Goal: Use online tool/utility: Use online tool/utility

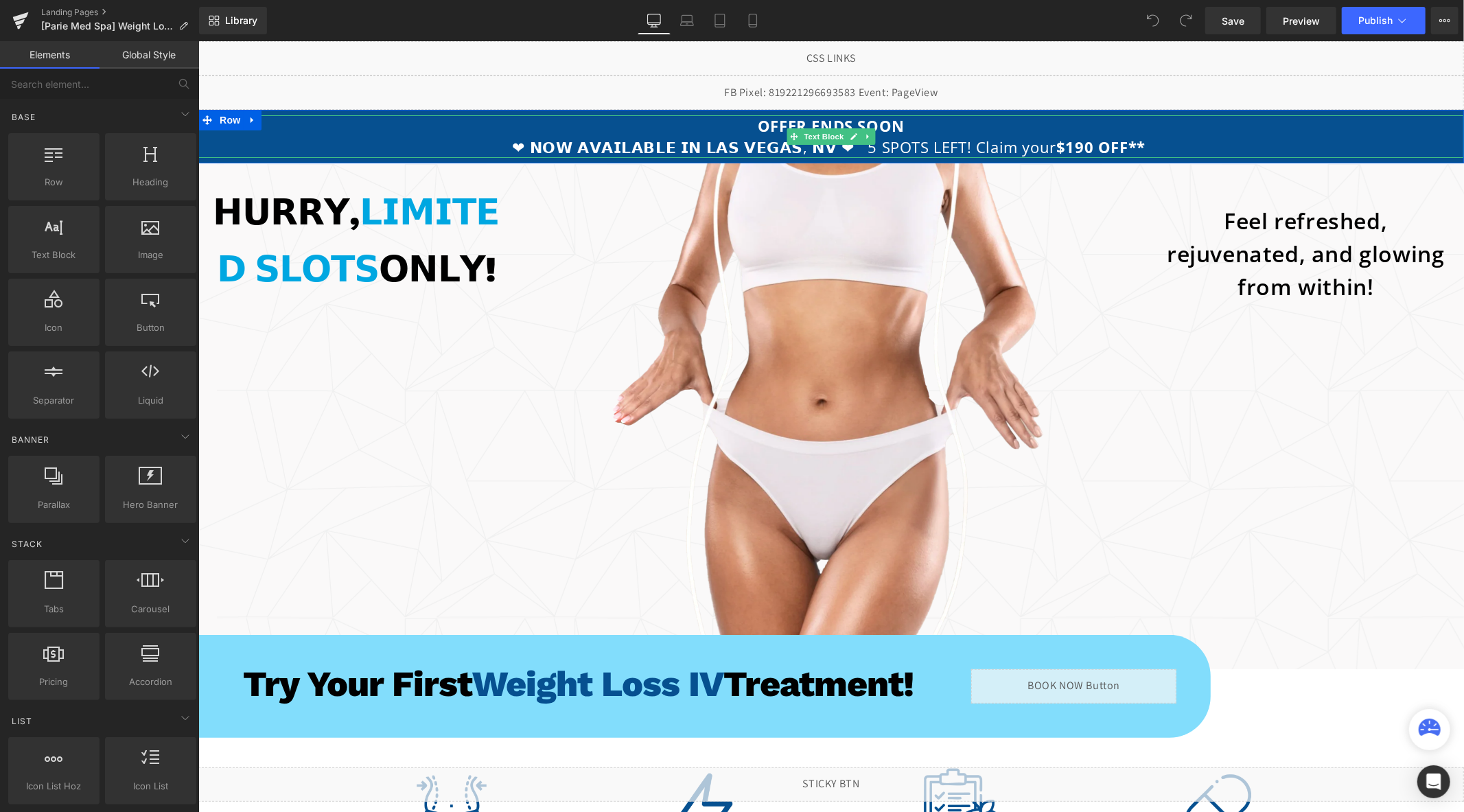
click at [1055, 141] on strong "$190 OFF**" at bounding box center [1100, 146] width 90 height 21
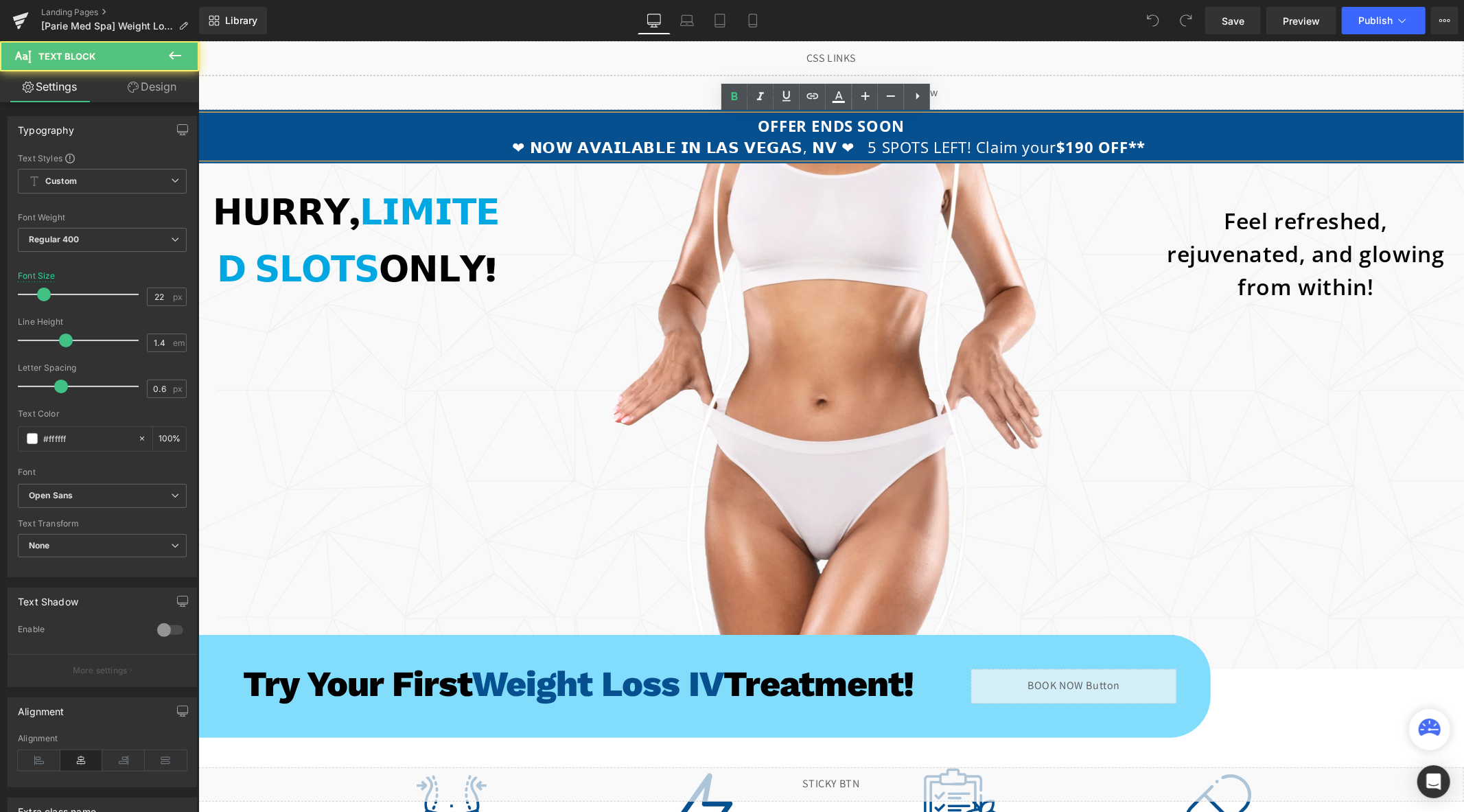
click at [1055, 148] on strong "$190 OFF**" at bounding box center [1100, 146] width 90 height 21
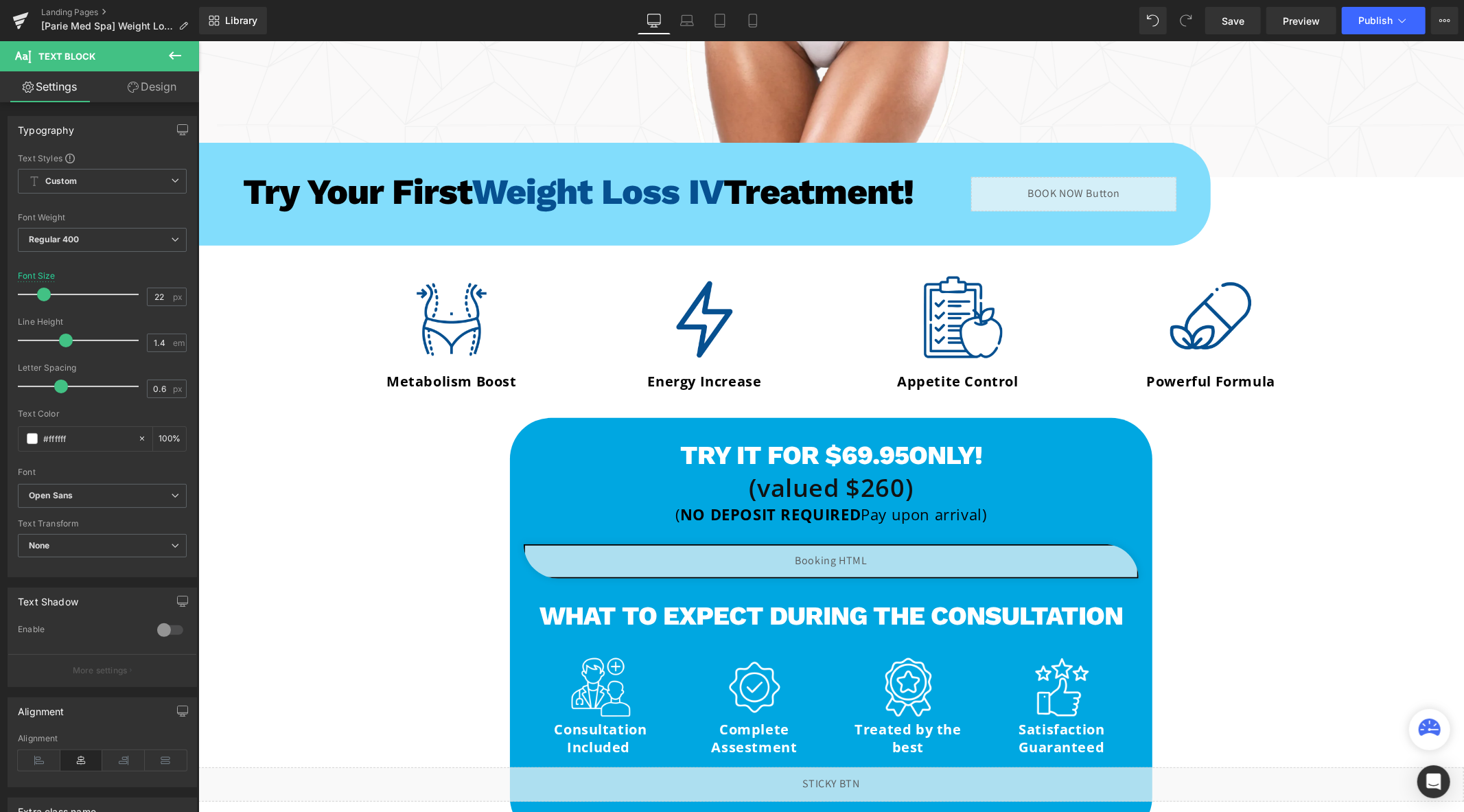
scroll to position [609, 0]
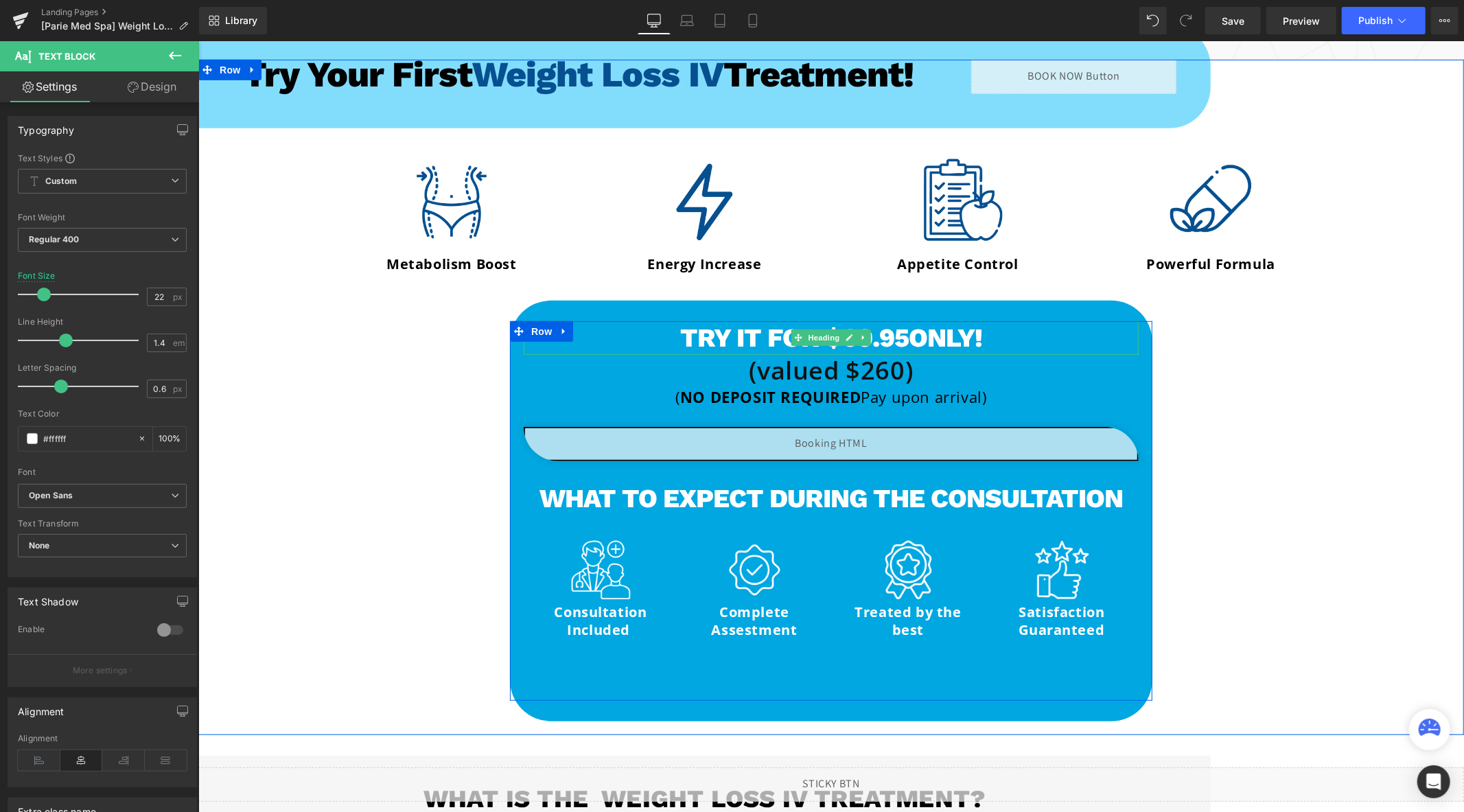
click at [942, 347] on span "ONLY!" at bounding box center [945, 337] width 74 height 30
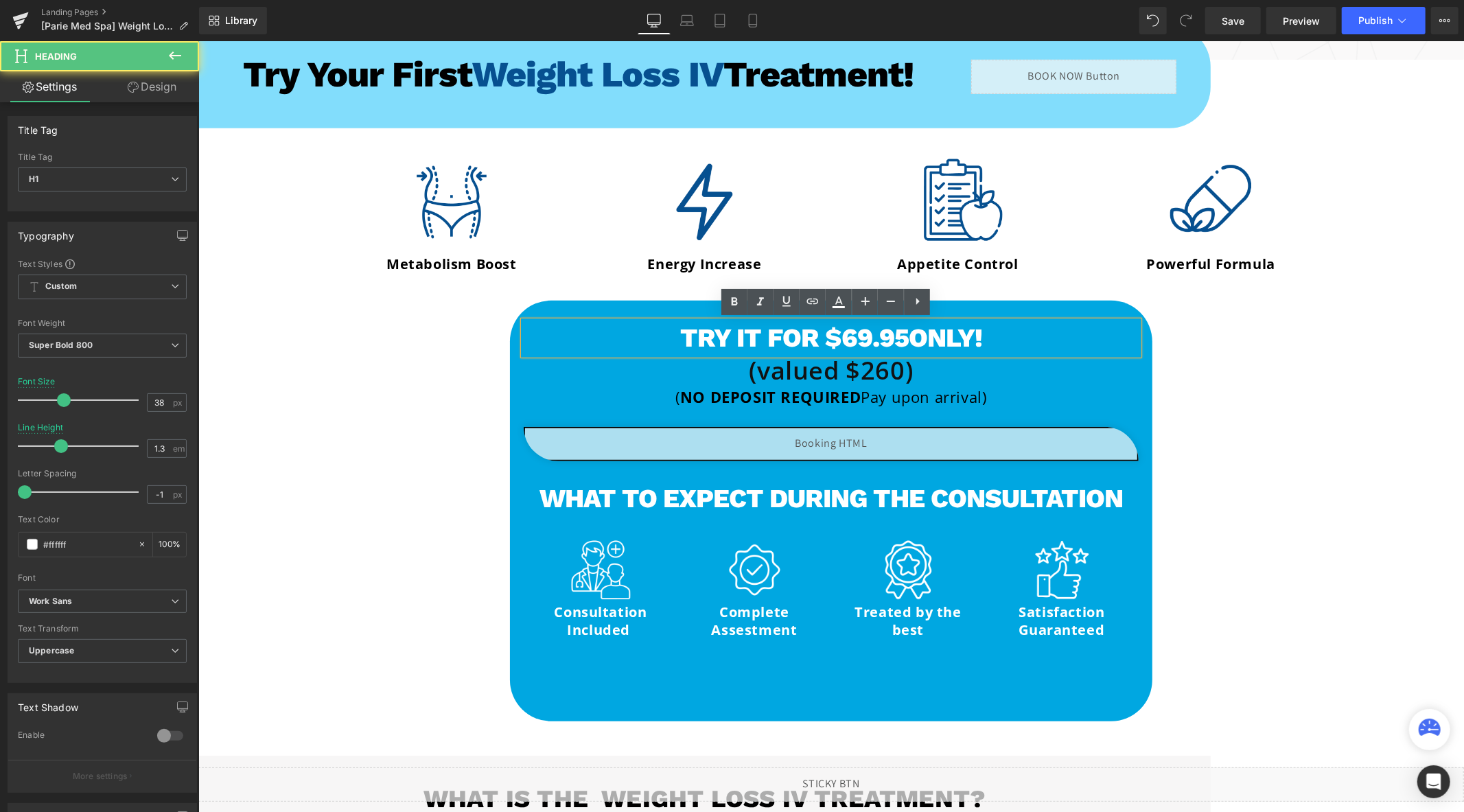
click at [851, 342] on h1 "Try it for $69.95 ONLY!" at bounding box center [830, 338] width 615 height 34
click at [842, 339] on h1 "Try it for $69.95 ONLY!" at bounding box center [830, 338] width 615 height 34
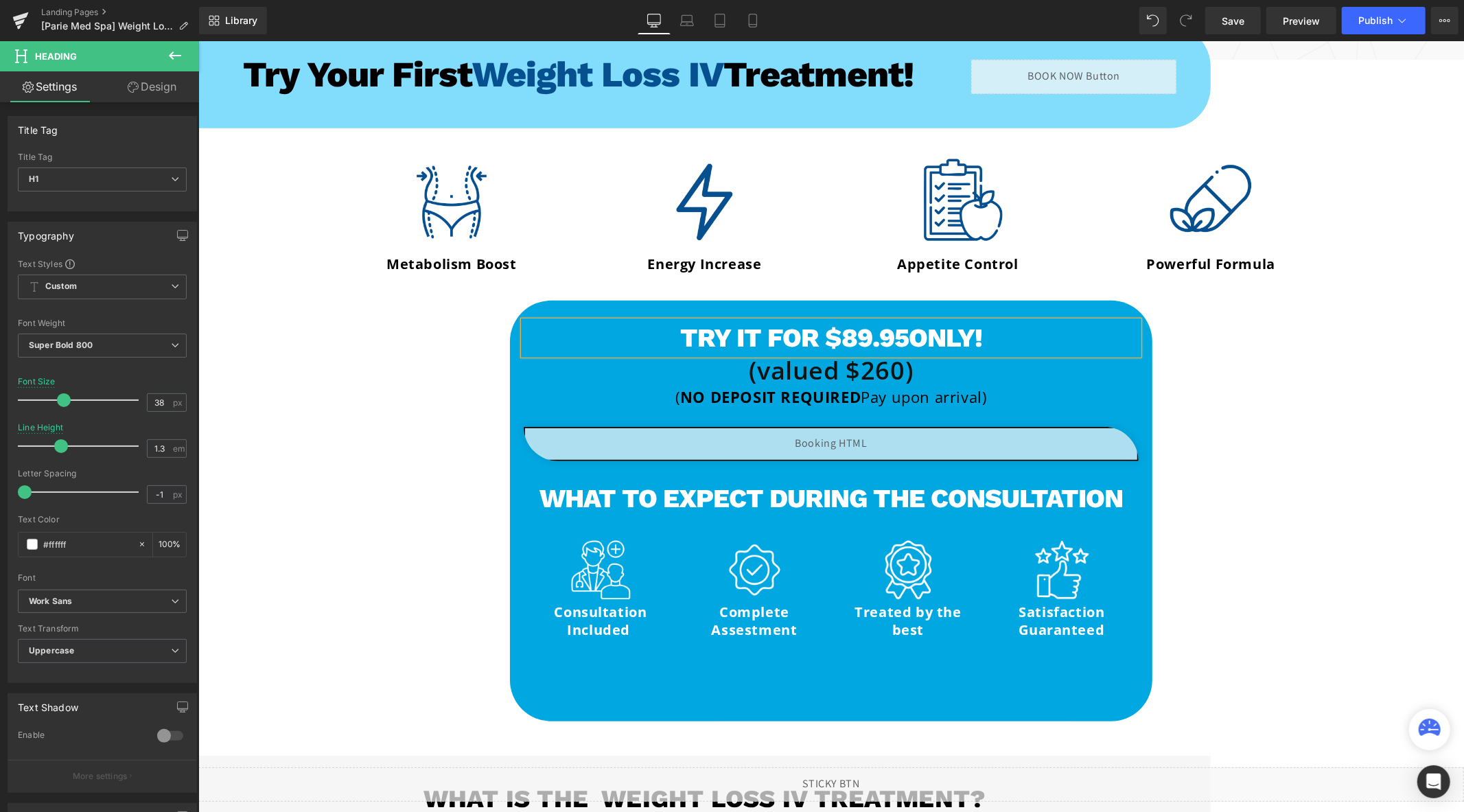
click at [370, 400] on div "Try Your First Weight Loss IV Treatment! Heading Row Burn fat while your energy…" at bounding box center [830, 403] width 1266 height 648
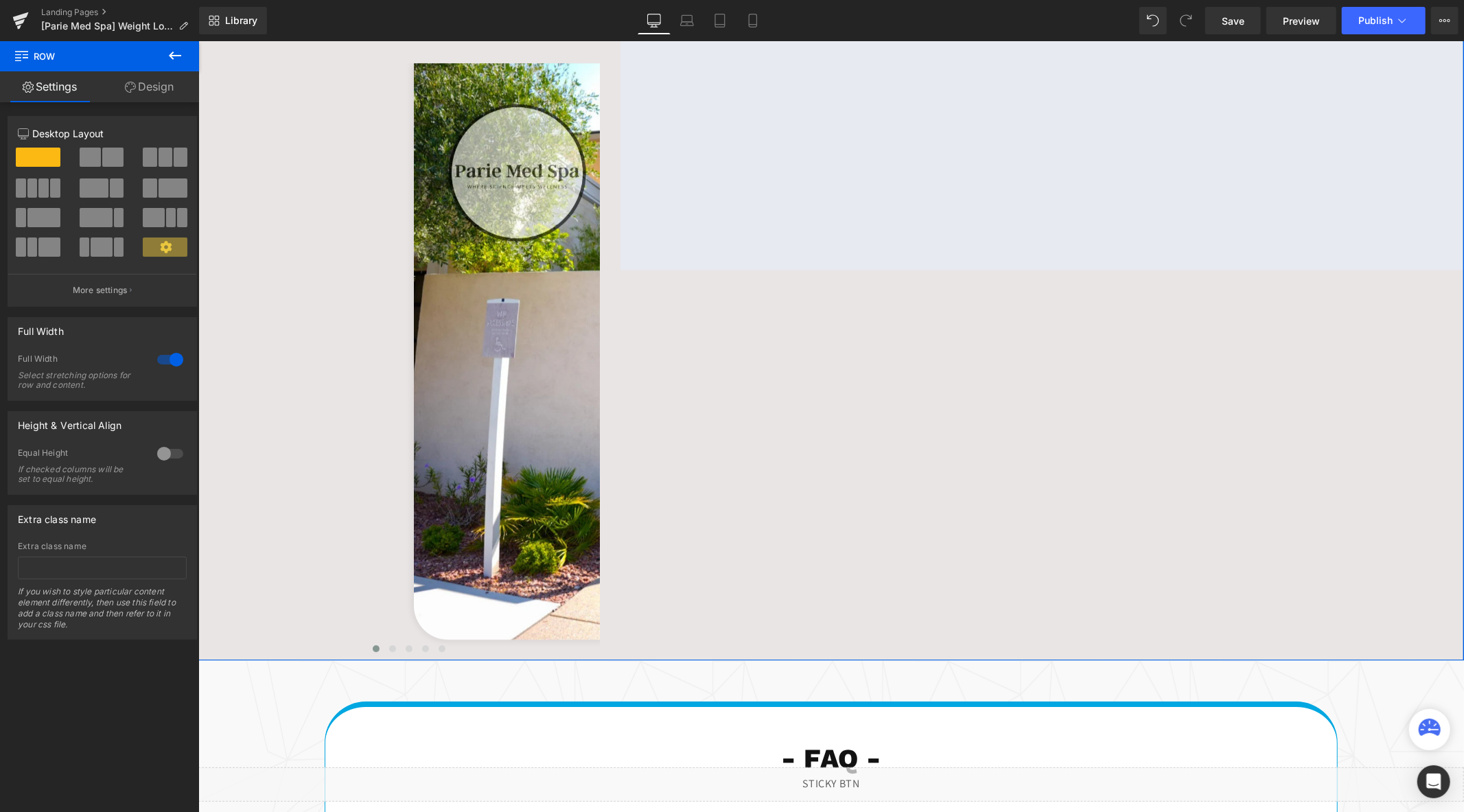
scroll to position [3201, 0]
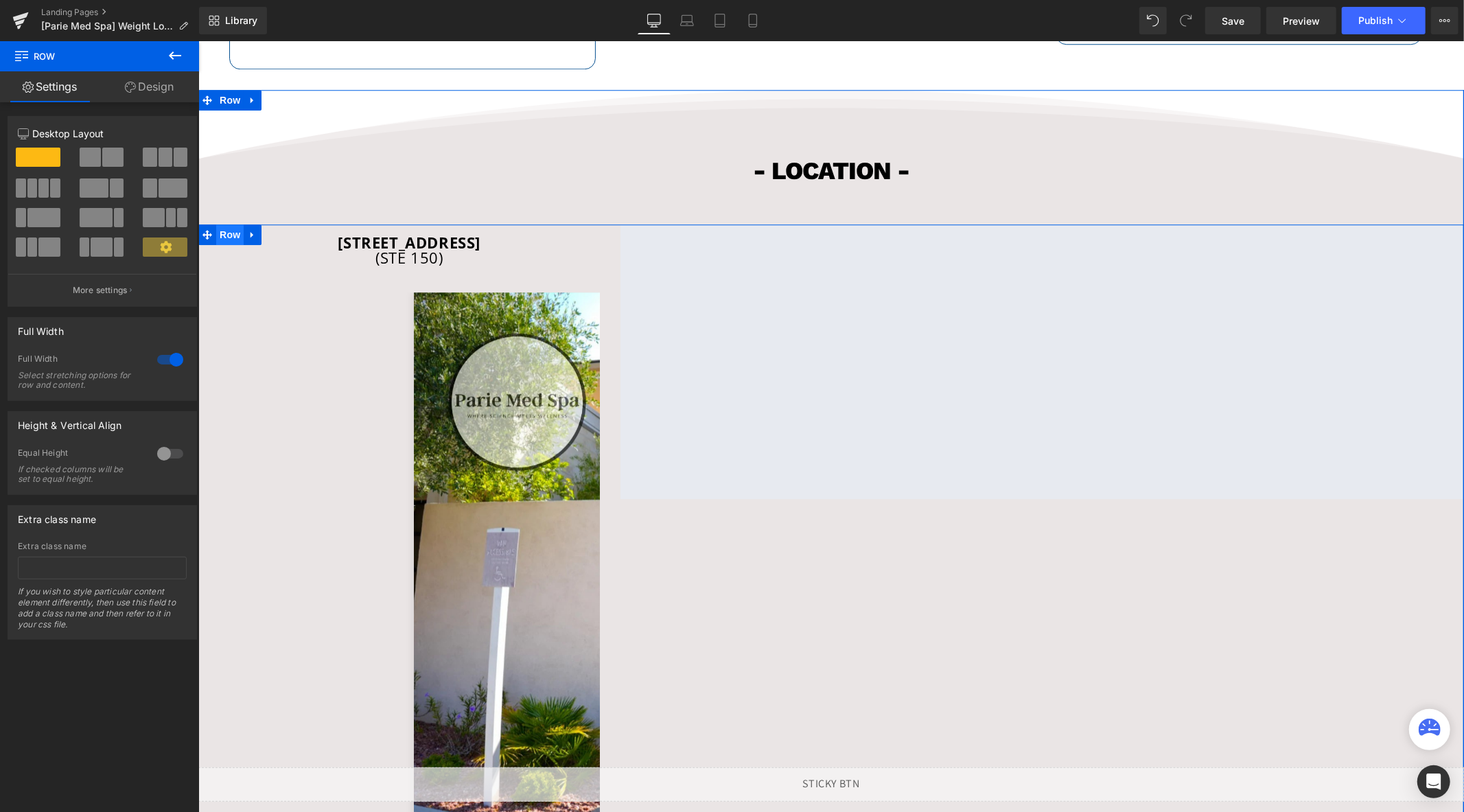
click at [233, 245] on span "Row" at bounding box center [229, 234] width 28 height 21
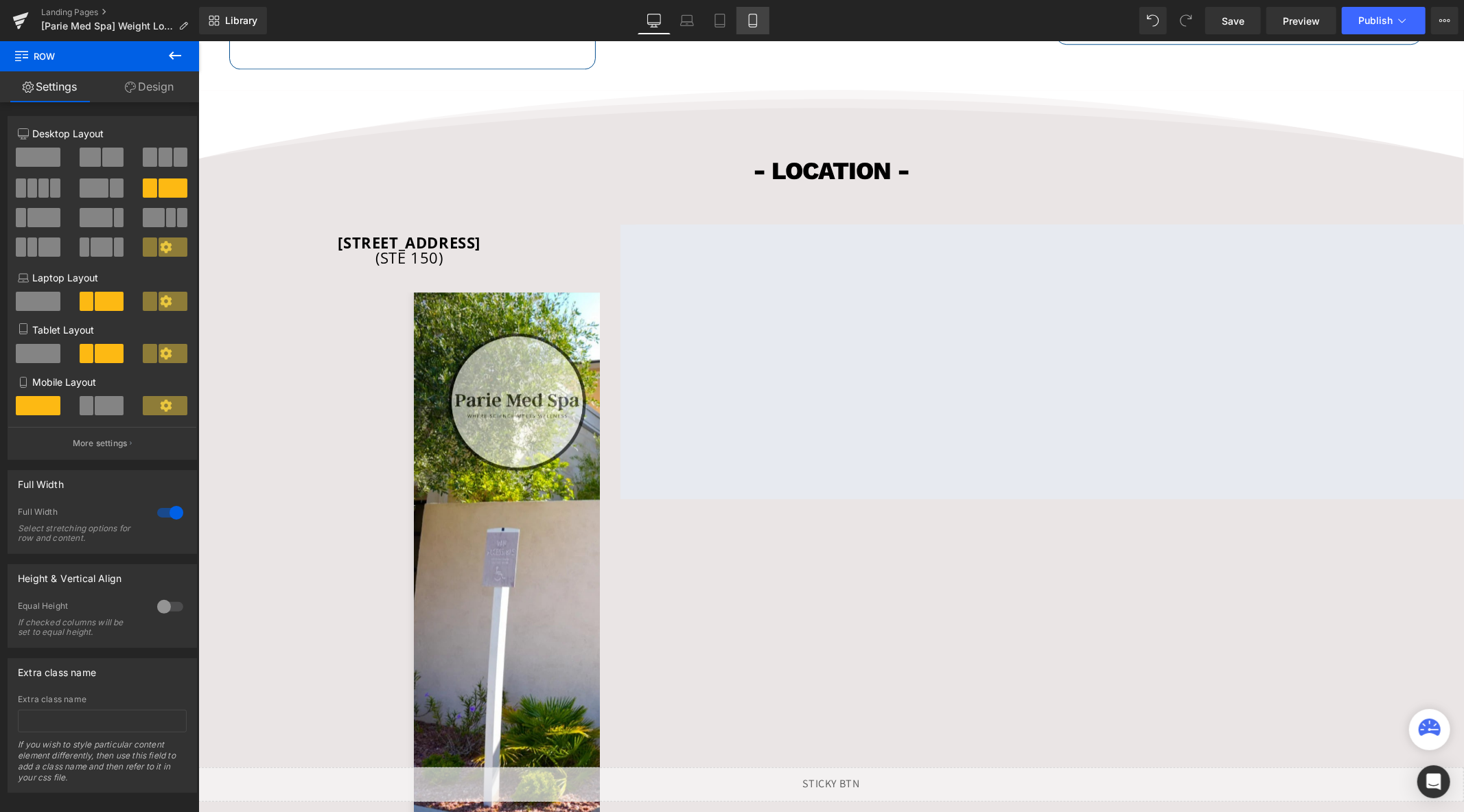
click at [750, 25] on icon at bounding box center [752, 20] width 13 height 13
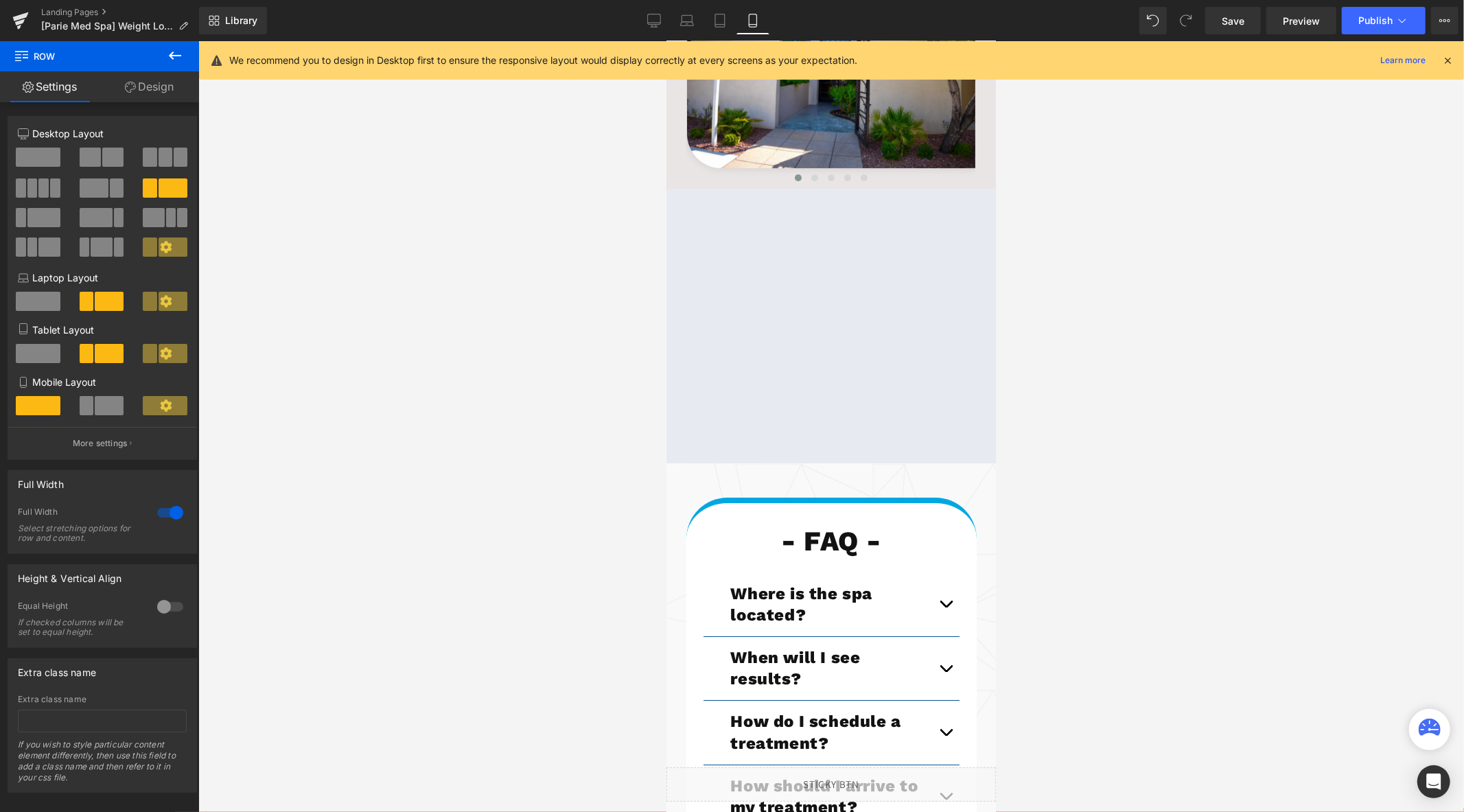
scroll to position [3582, 0]
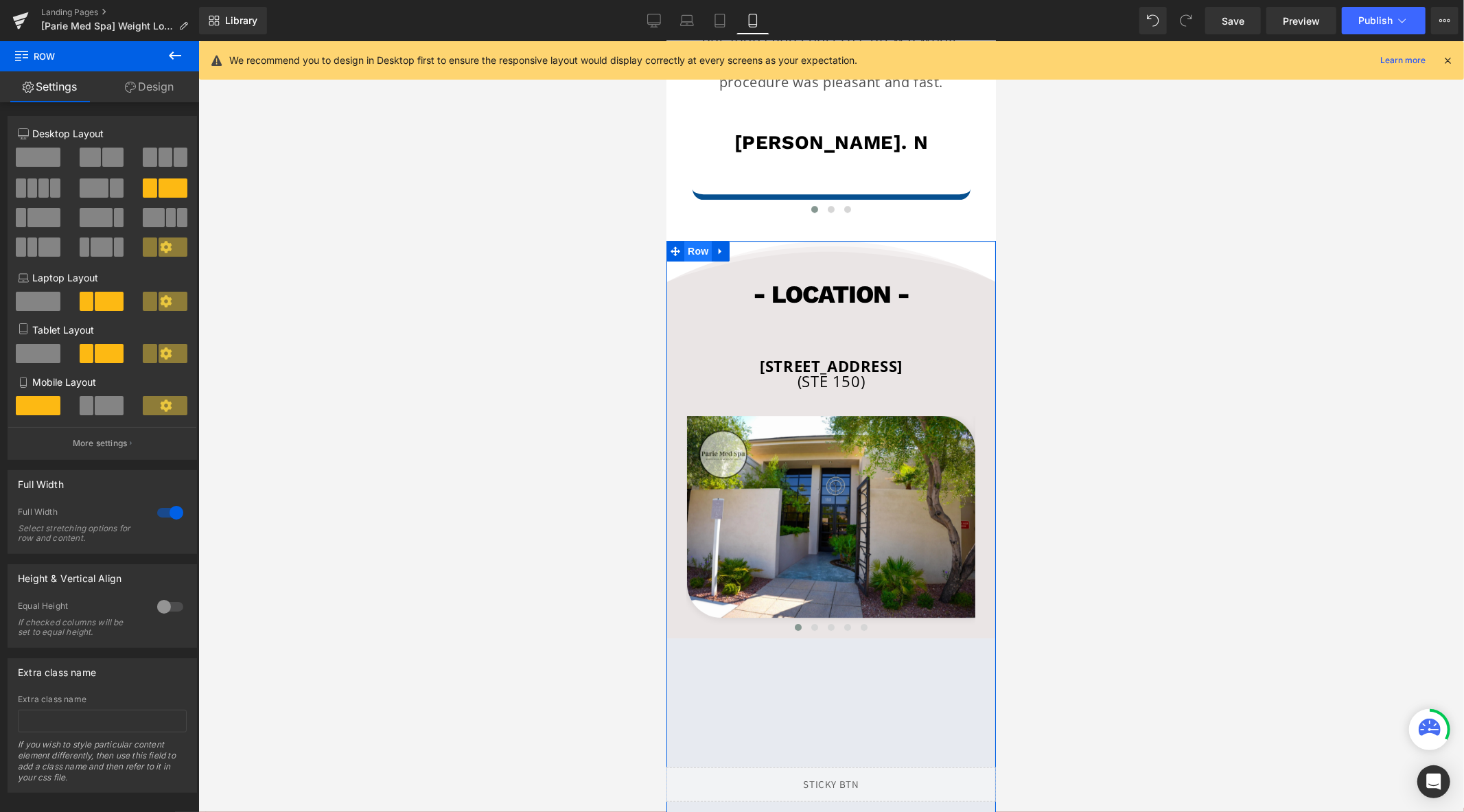
click at [687, 240] on span "Row" at bounding box center [697, 250] width 28 height 21
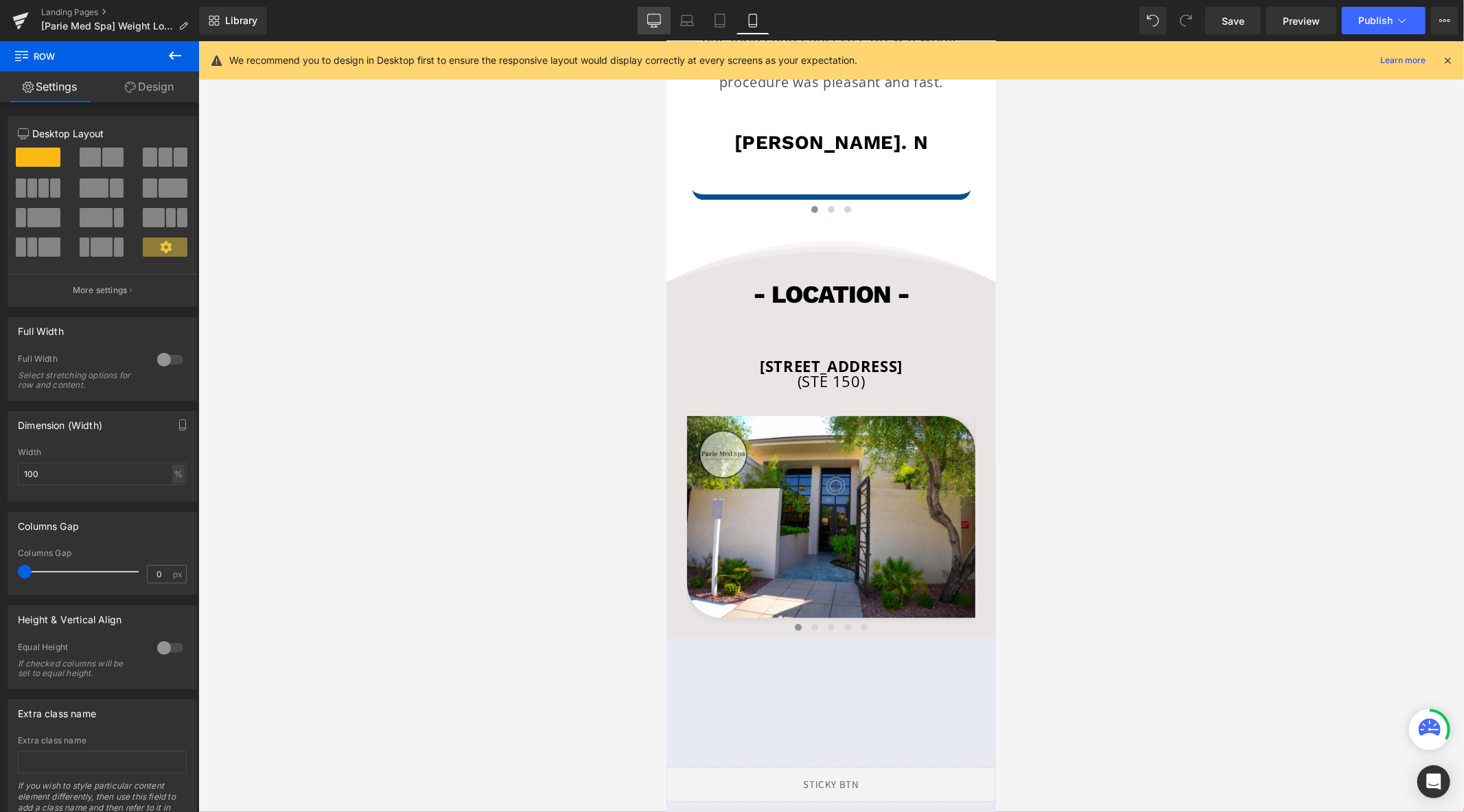
click at [657, 30] on link "Desktop" at bounding box center [654, 21] width 33 height 28
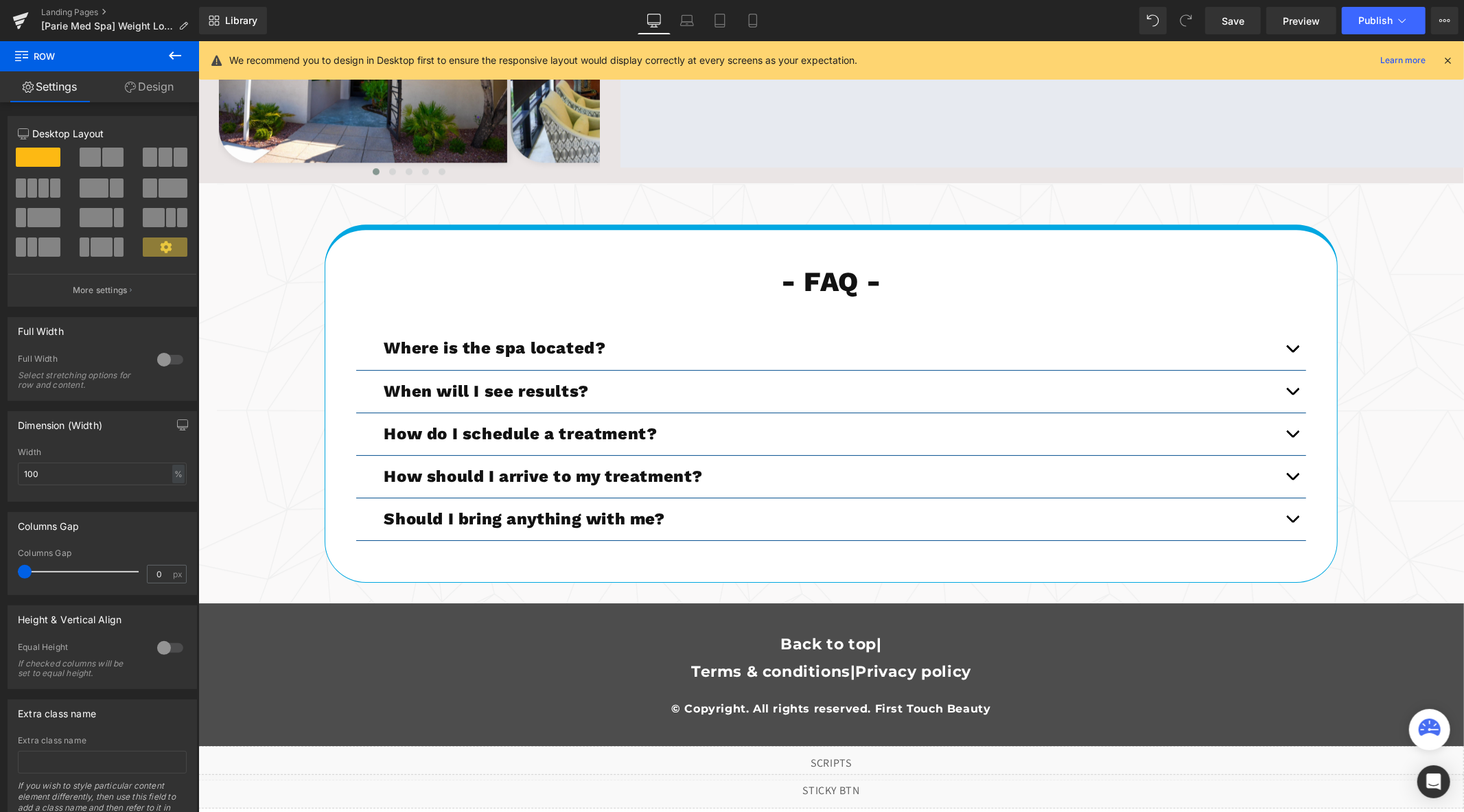
scroll to position [3200, 0]
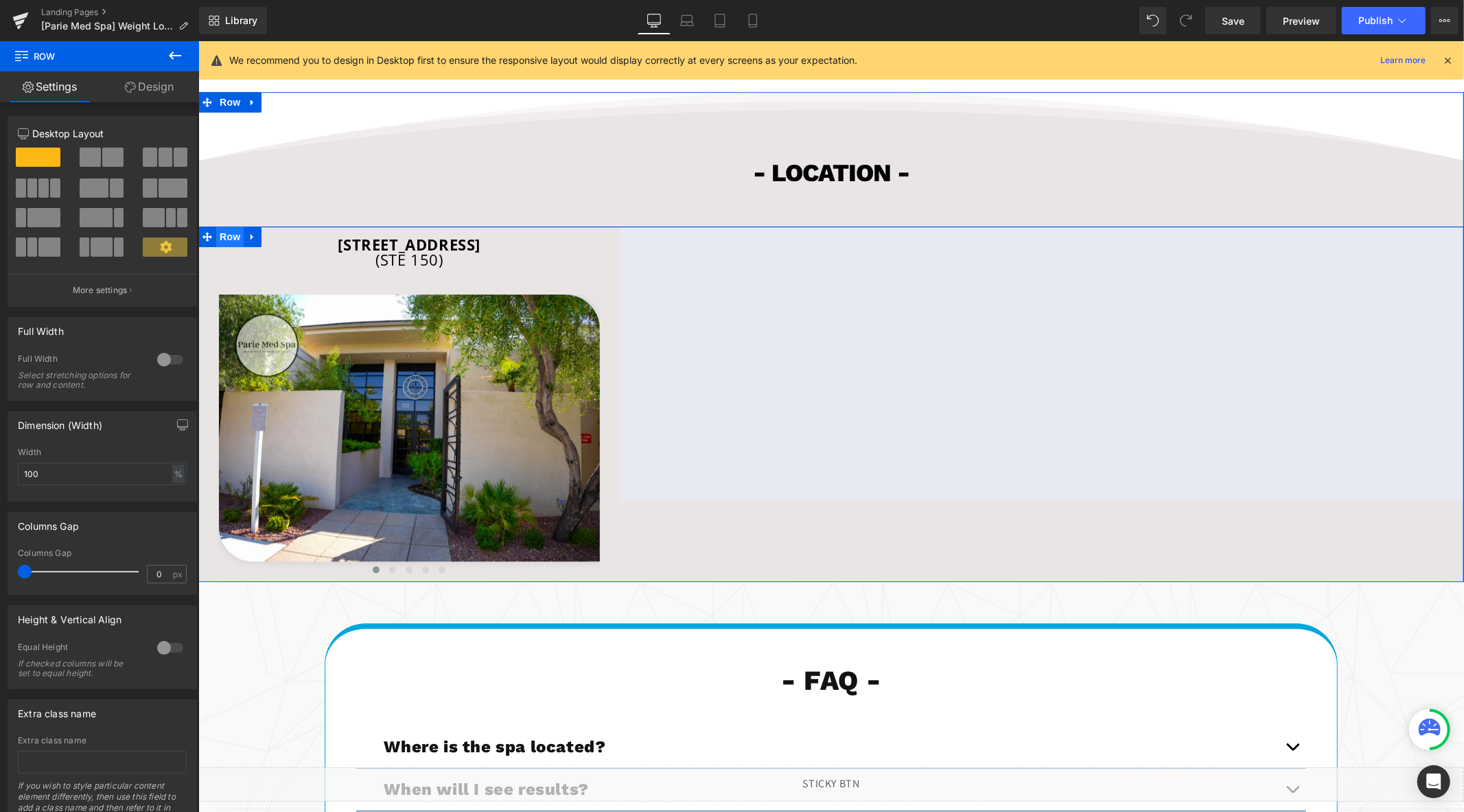
click at [224, 246] on span "Row" at bounding box center [229, 236] width 28 height 21
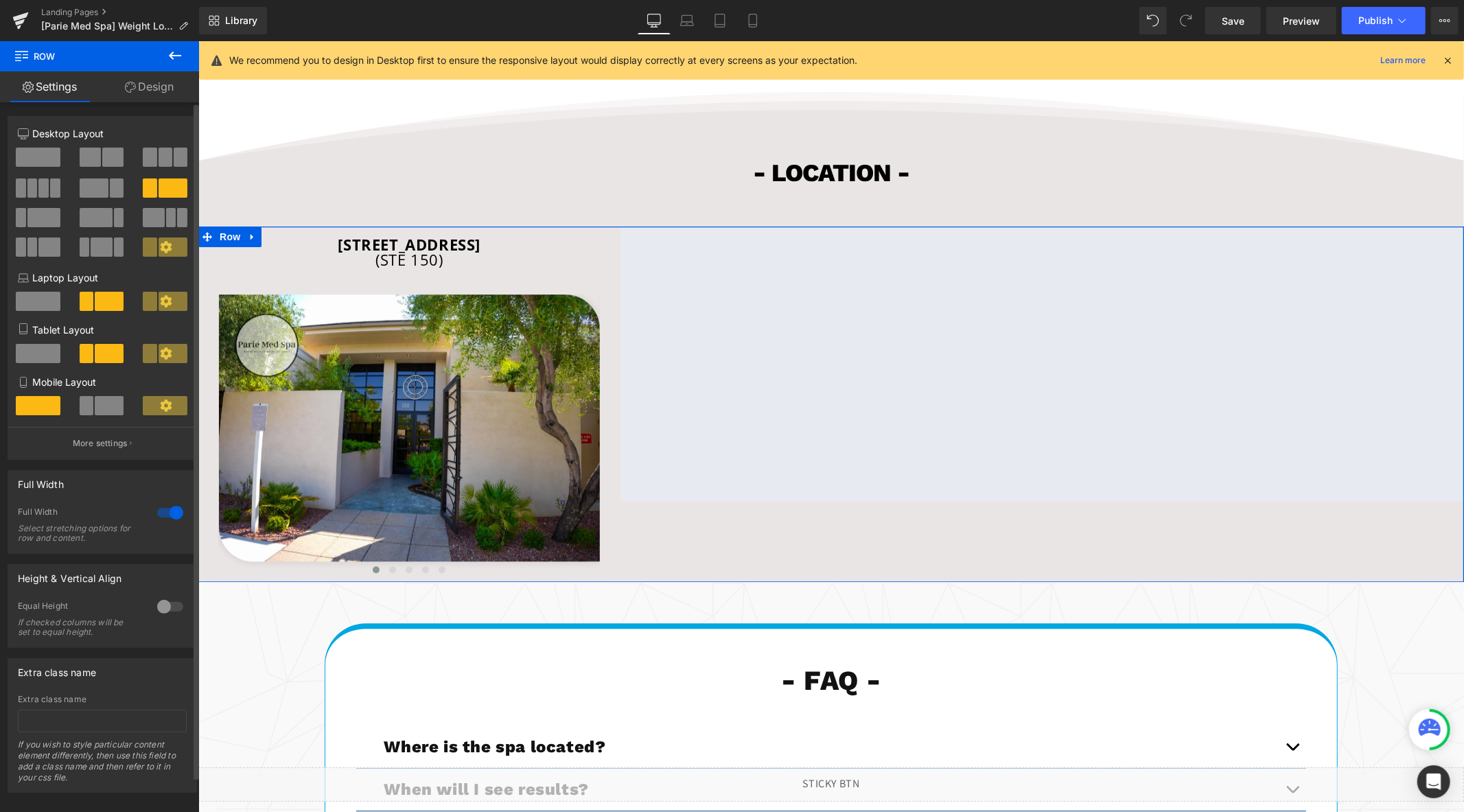
click at [53, 156] on span at bounding box center [39, 157] width 45 height 19
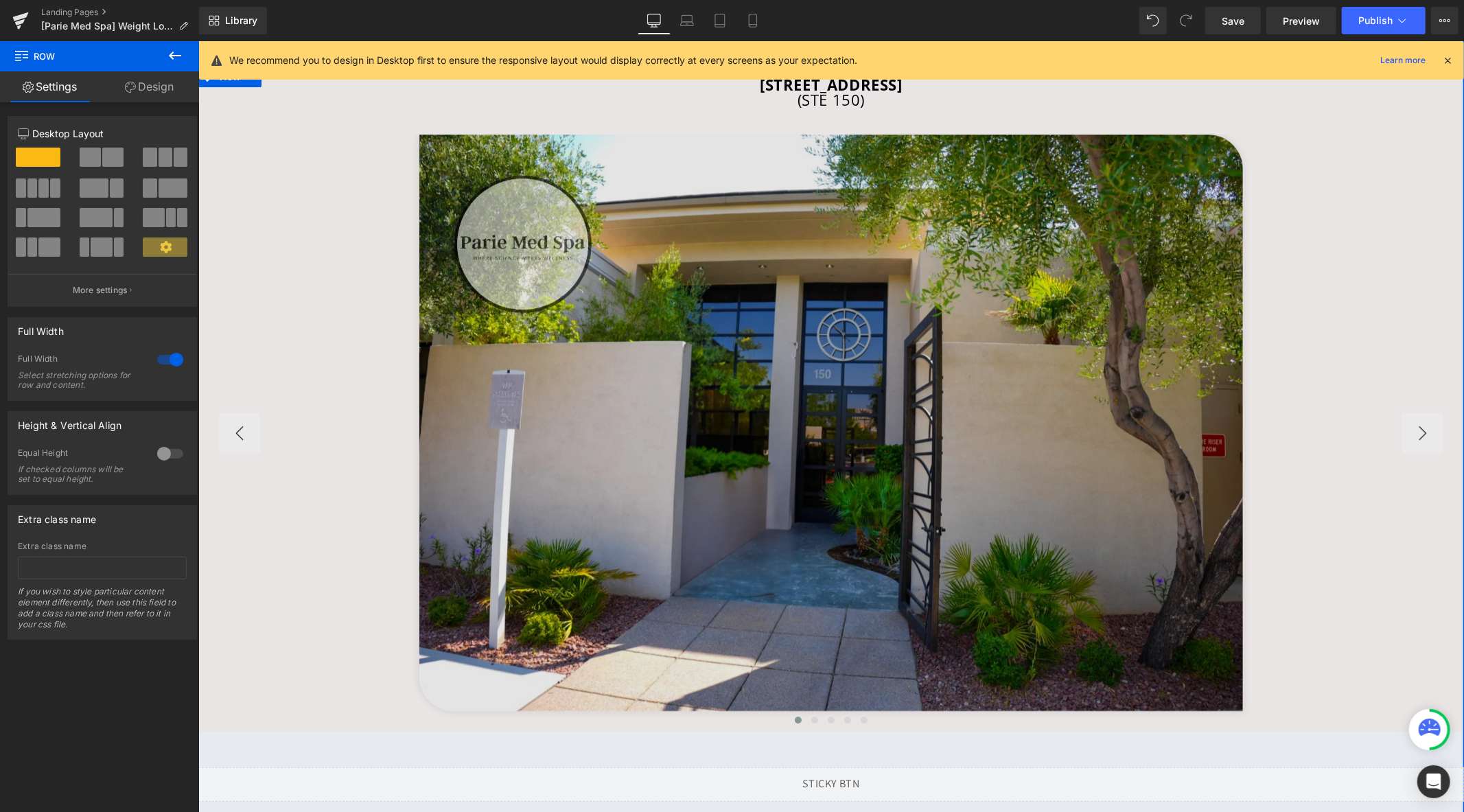
scroll to position [3276, 0]
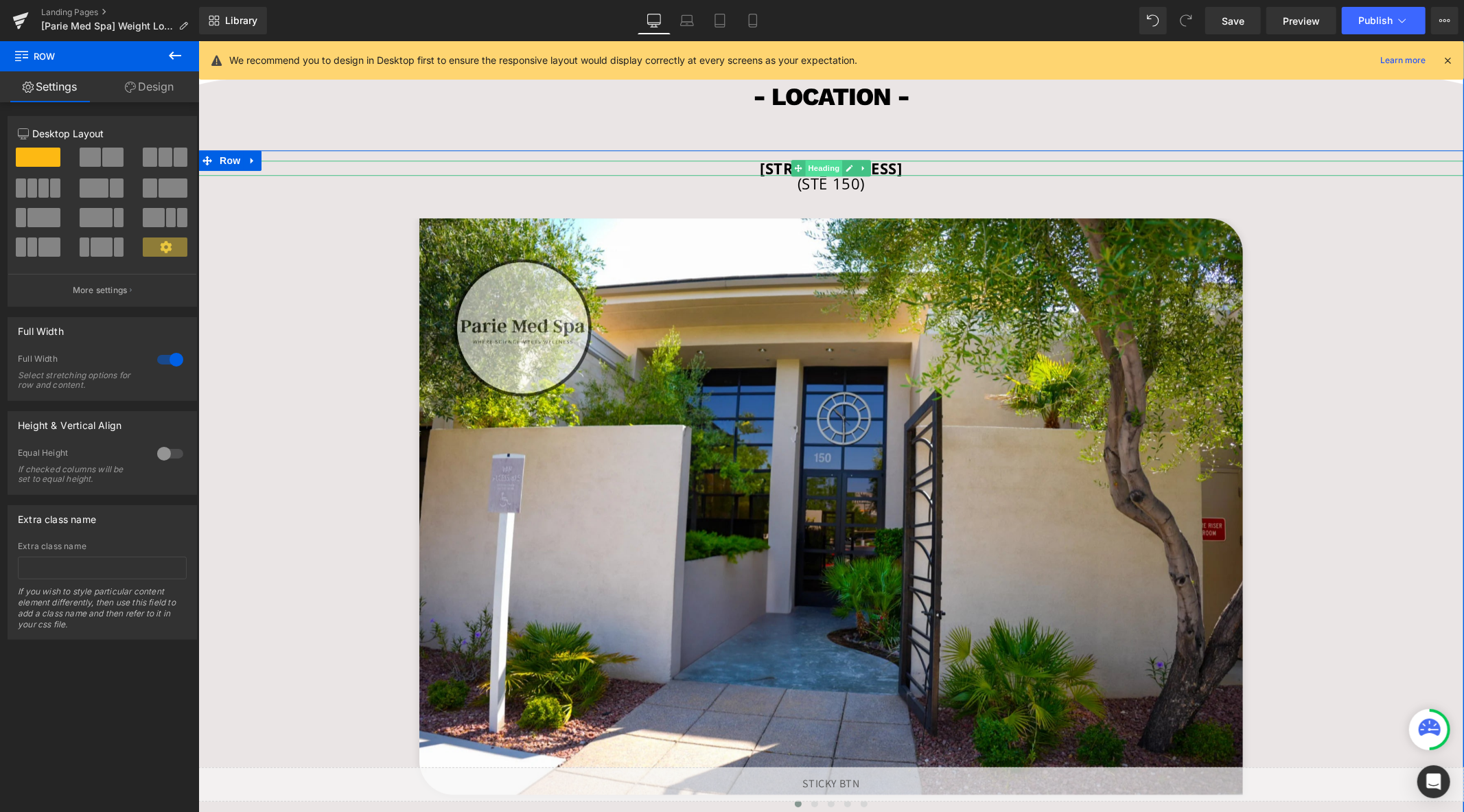
click at [818, 176] on span "Heading" at bounding box center [823, 168] width 37 height 16
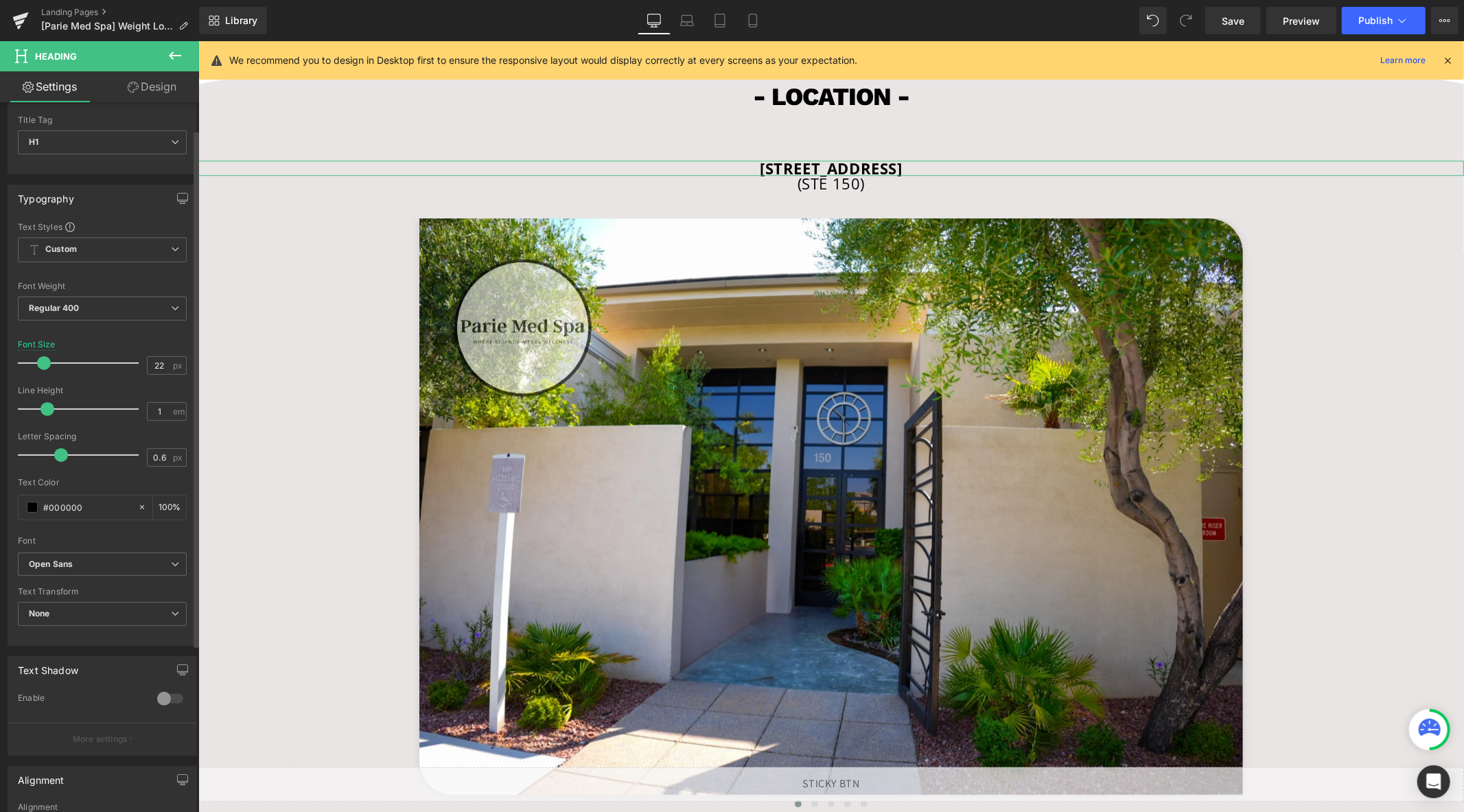
scroll to position [0, 0]
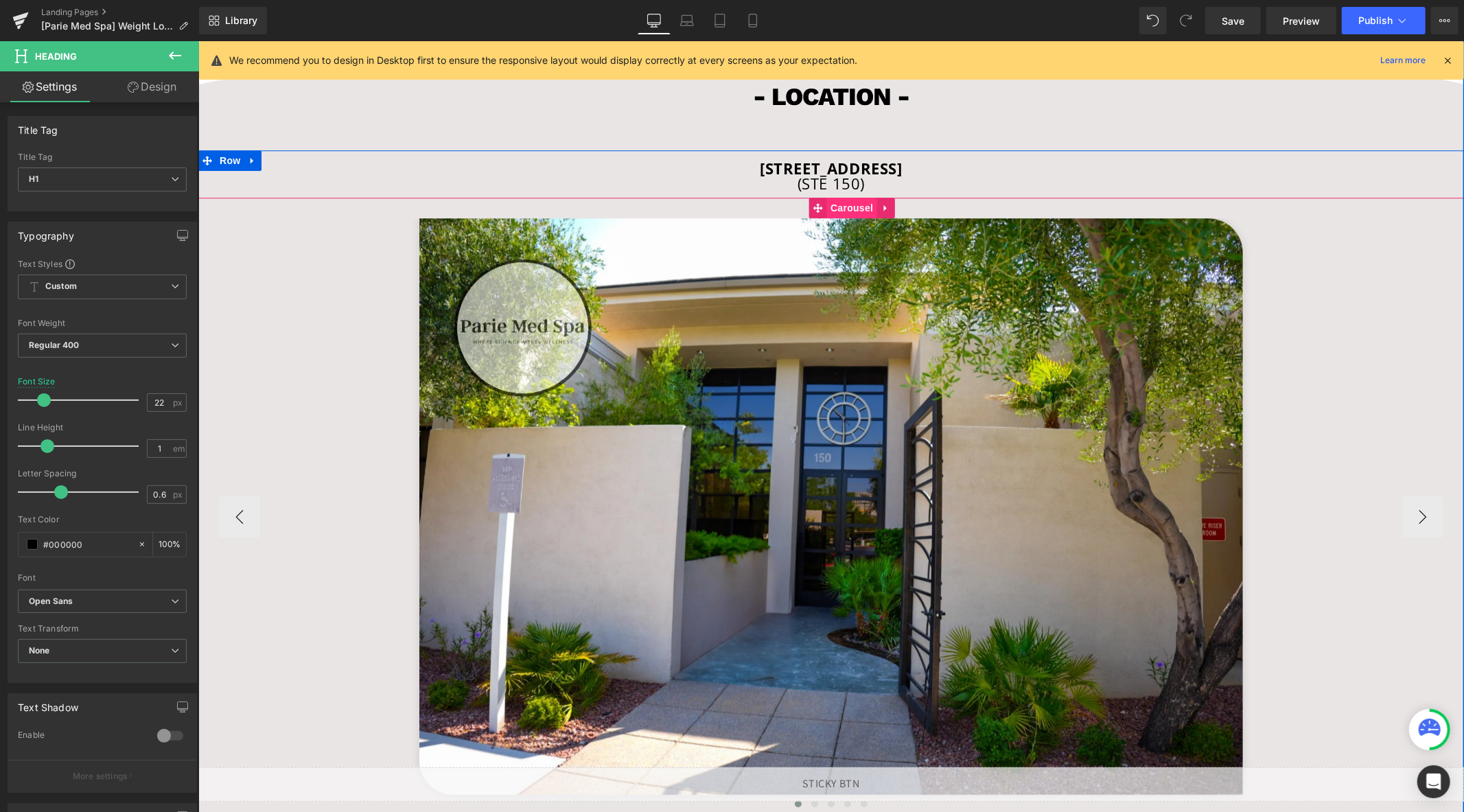
click at [831, 218] on span "Carousel" at bounding box center [851, 207] width 49 height 21
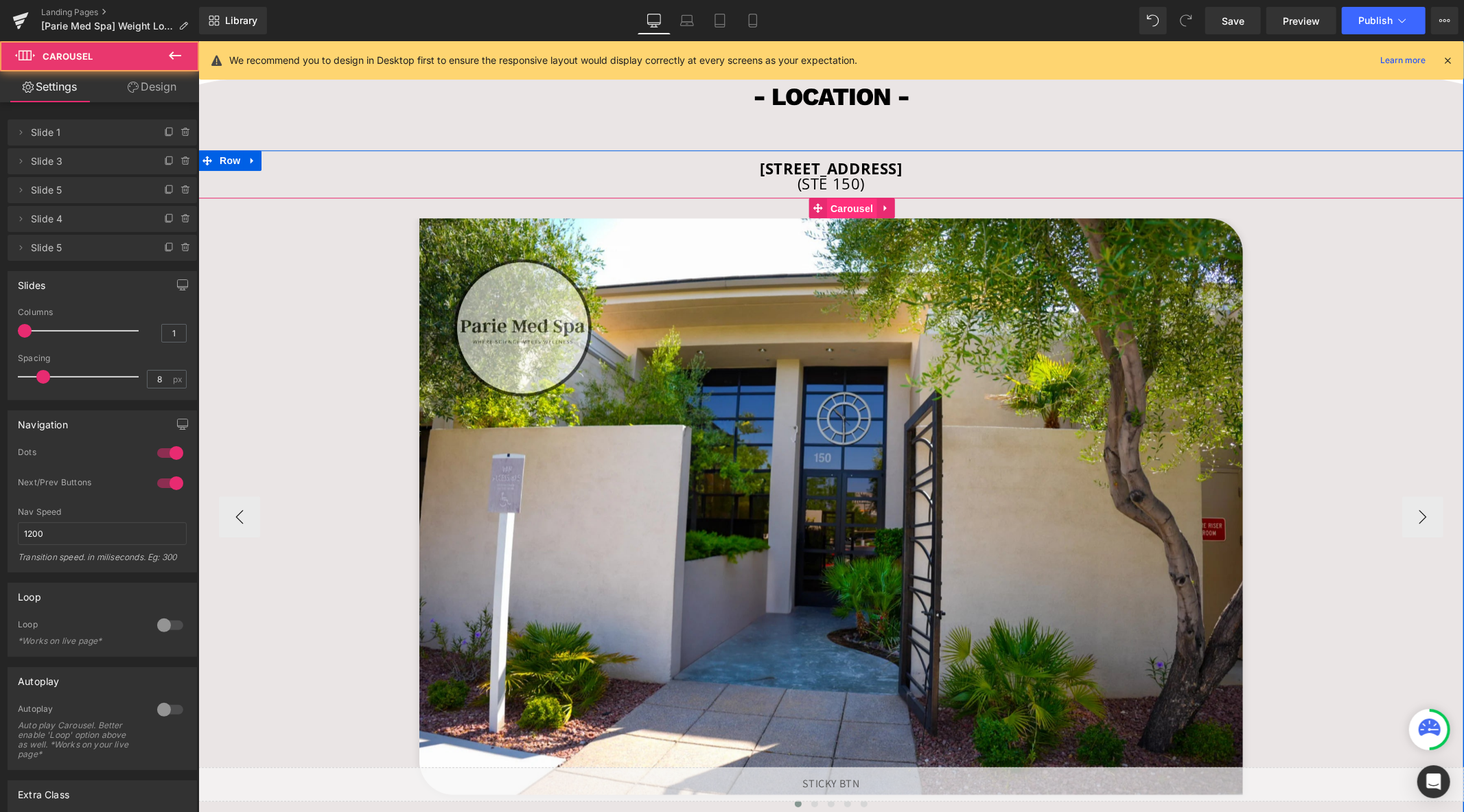
click at [831, 218] on span "Carousel" at bounding box center [851, 207] width 49 height 21
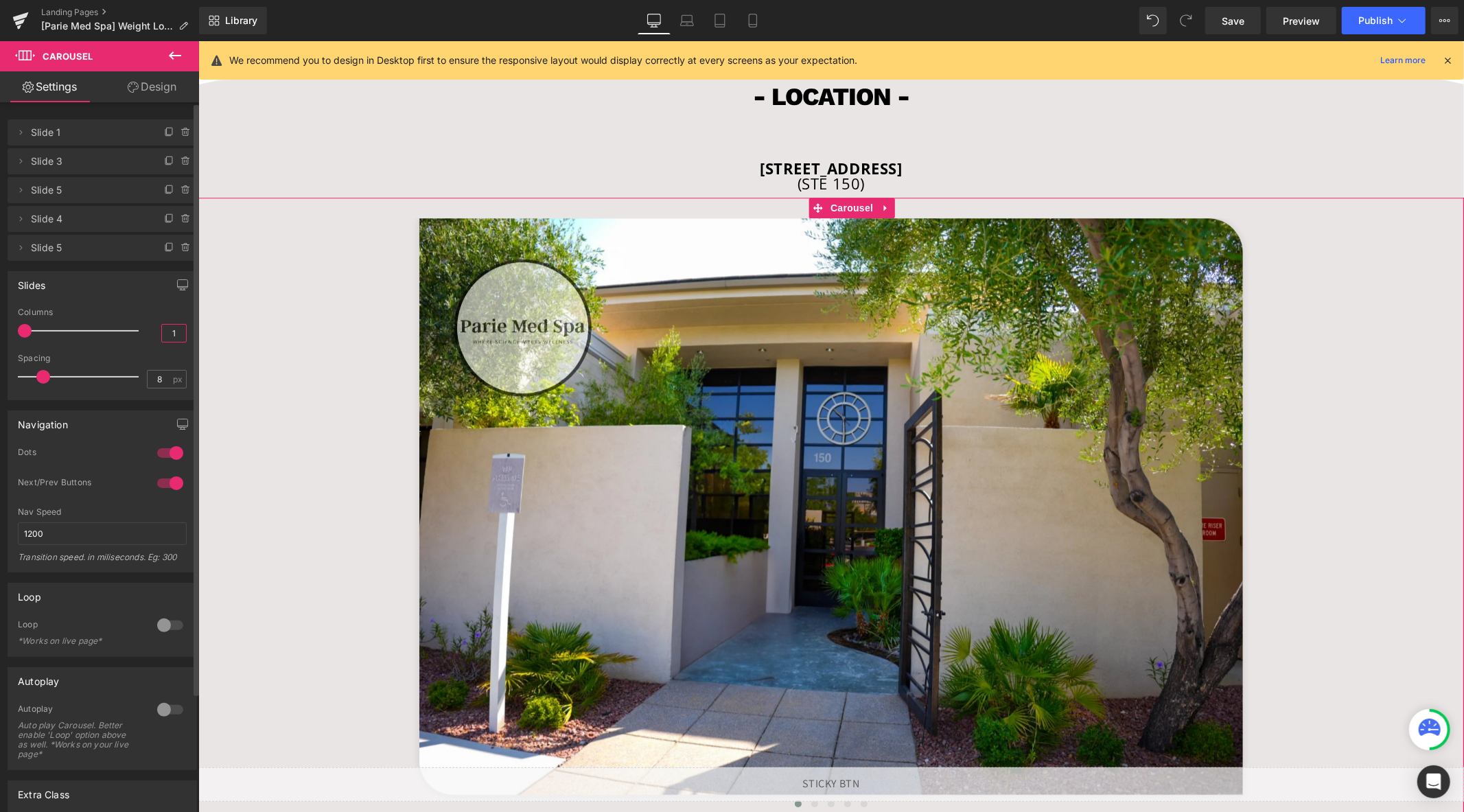
click at [166, 338] on input "1" at bounding box center [174, 333] width 24 height 17
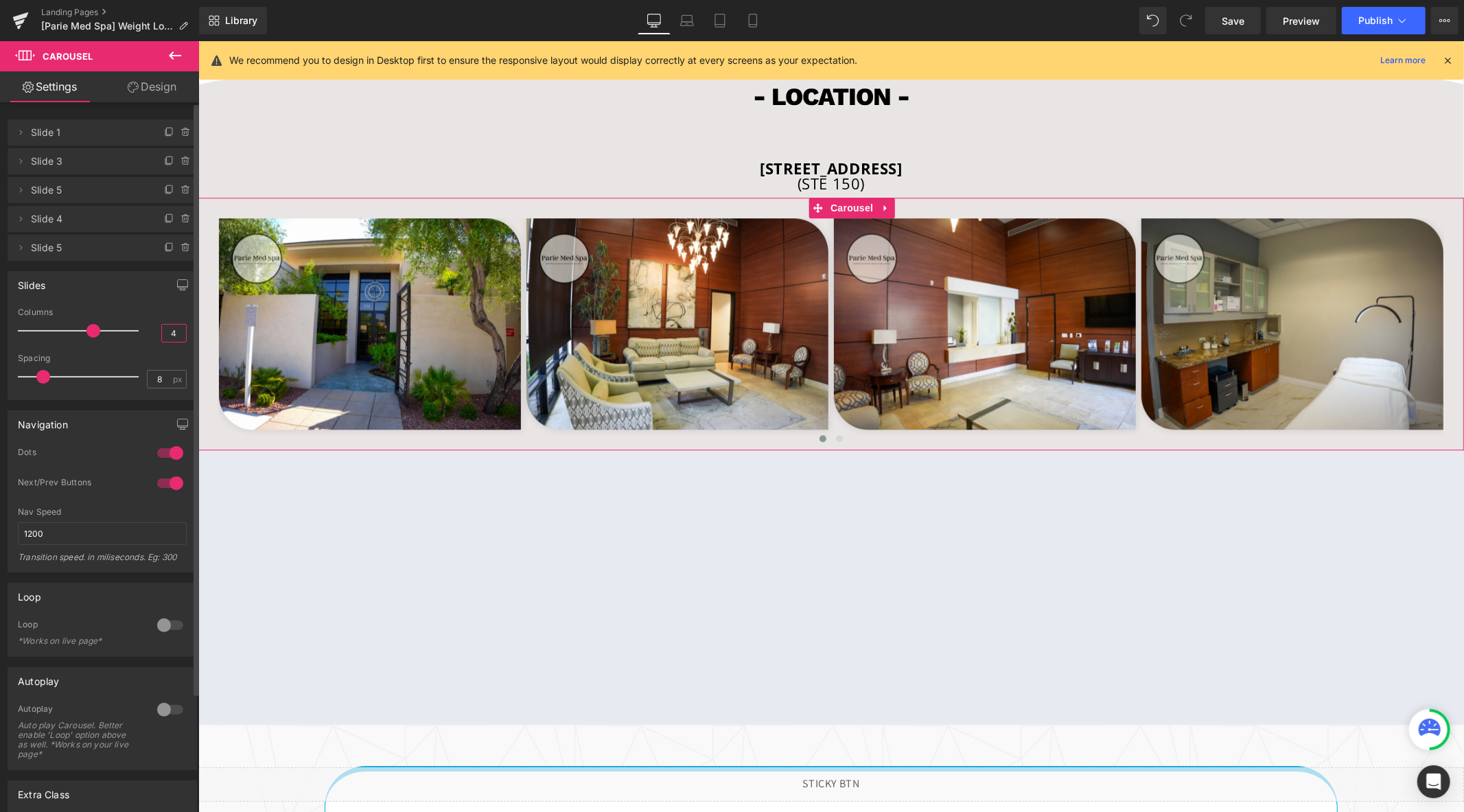
click at [168, 335] on input "4" at bounding box center [174, 333] width 24 height 17
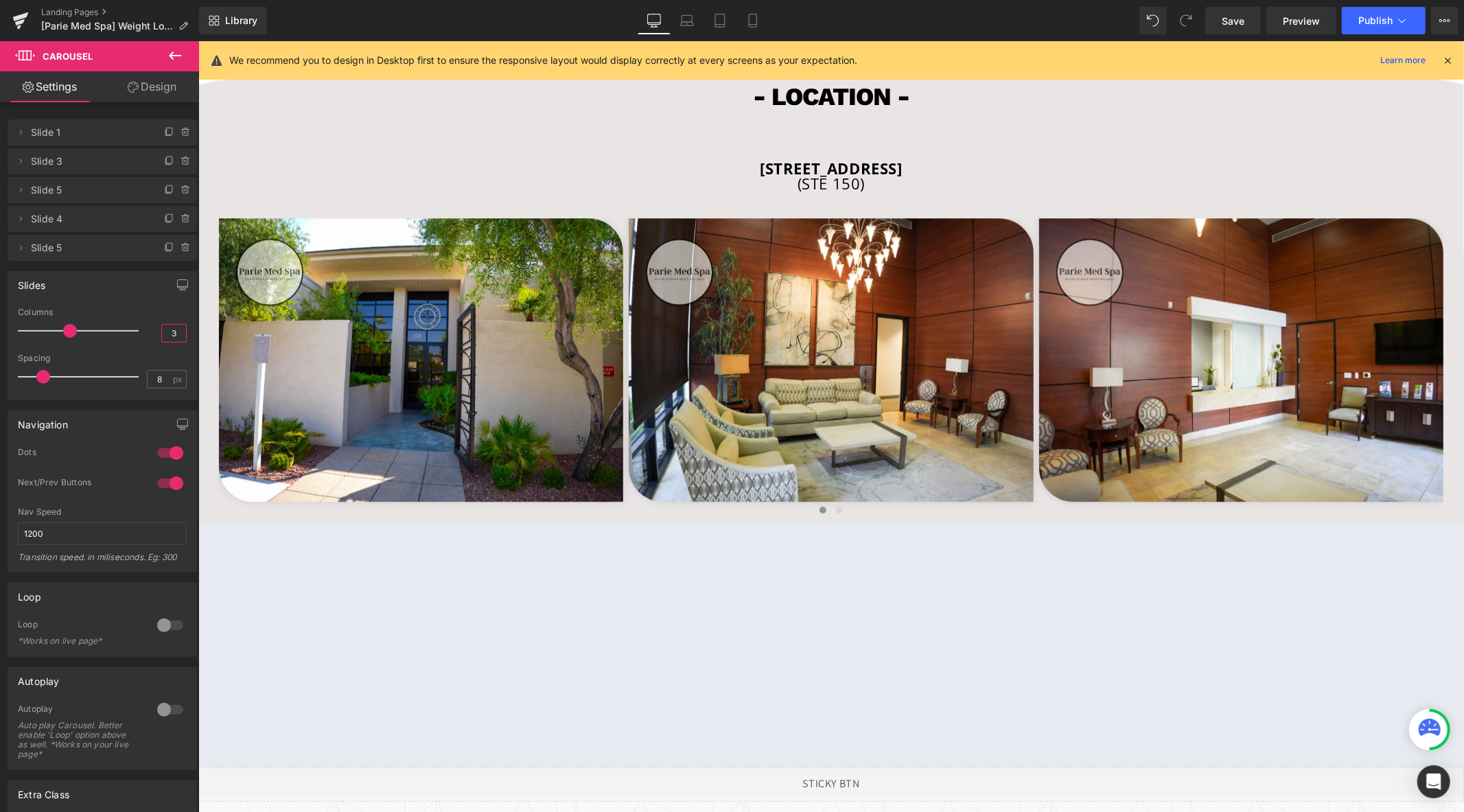
type input "3"
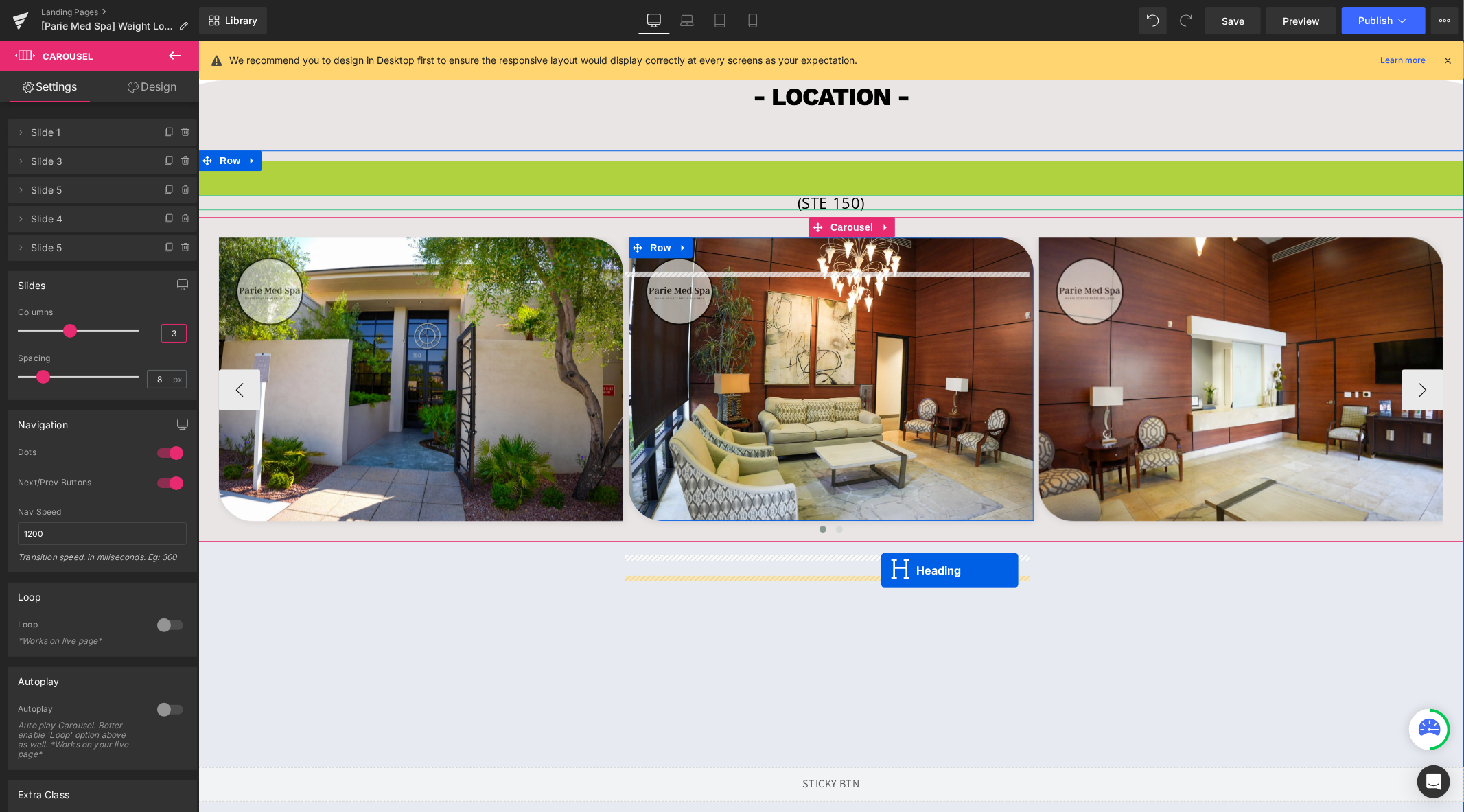
drag, startPoint x: 793, startPoint y: 201, endPoint x: 880, endPoint y: 569, distance: 378.1
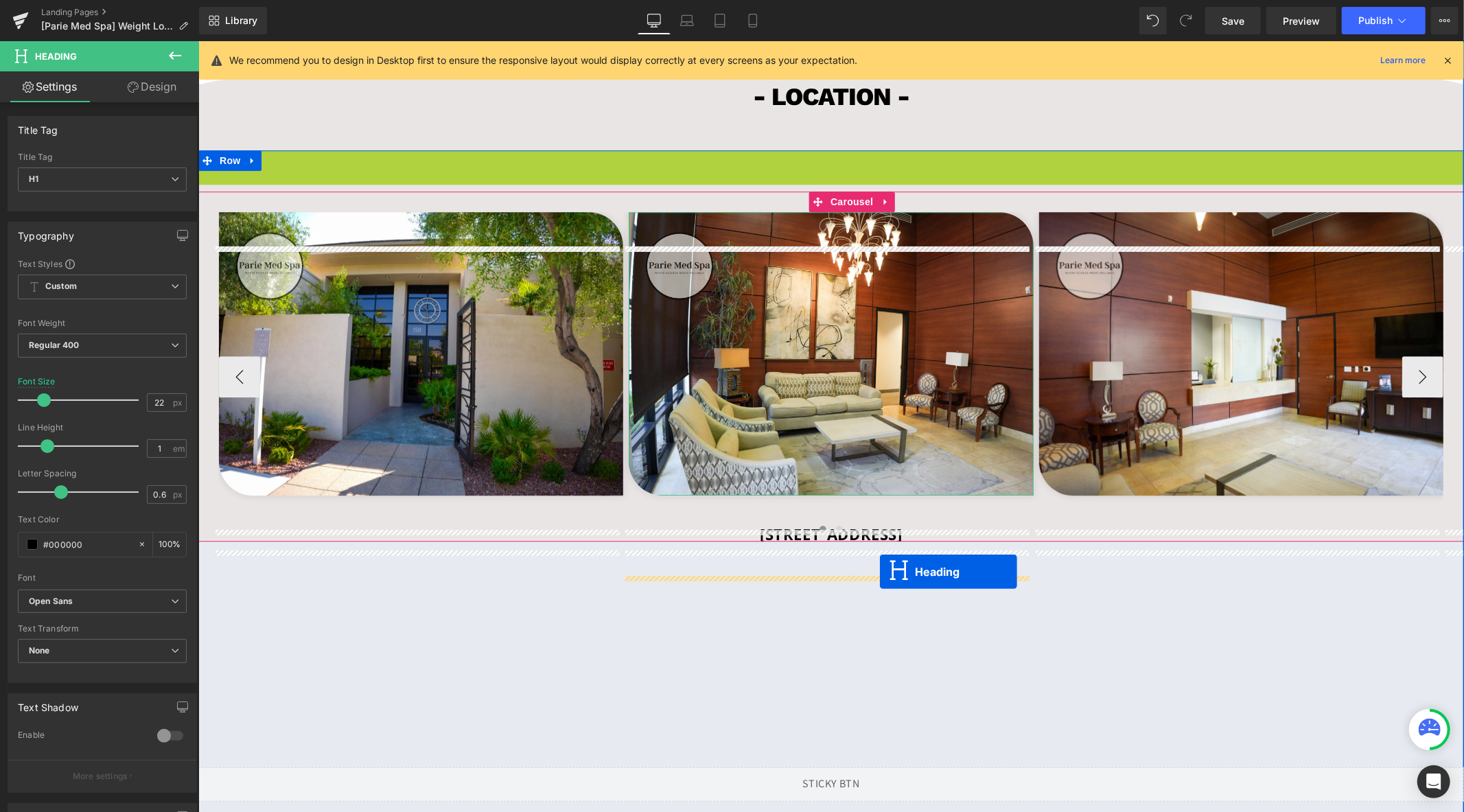
drag, startPoint x: 793, startPoint y: 190, endPoint x: 879, endPoint y: 571, distance: 390.6
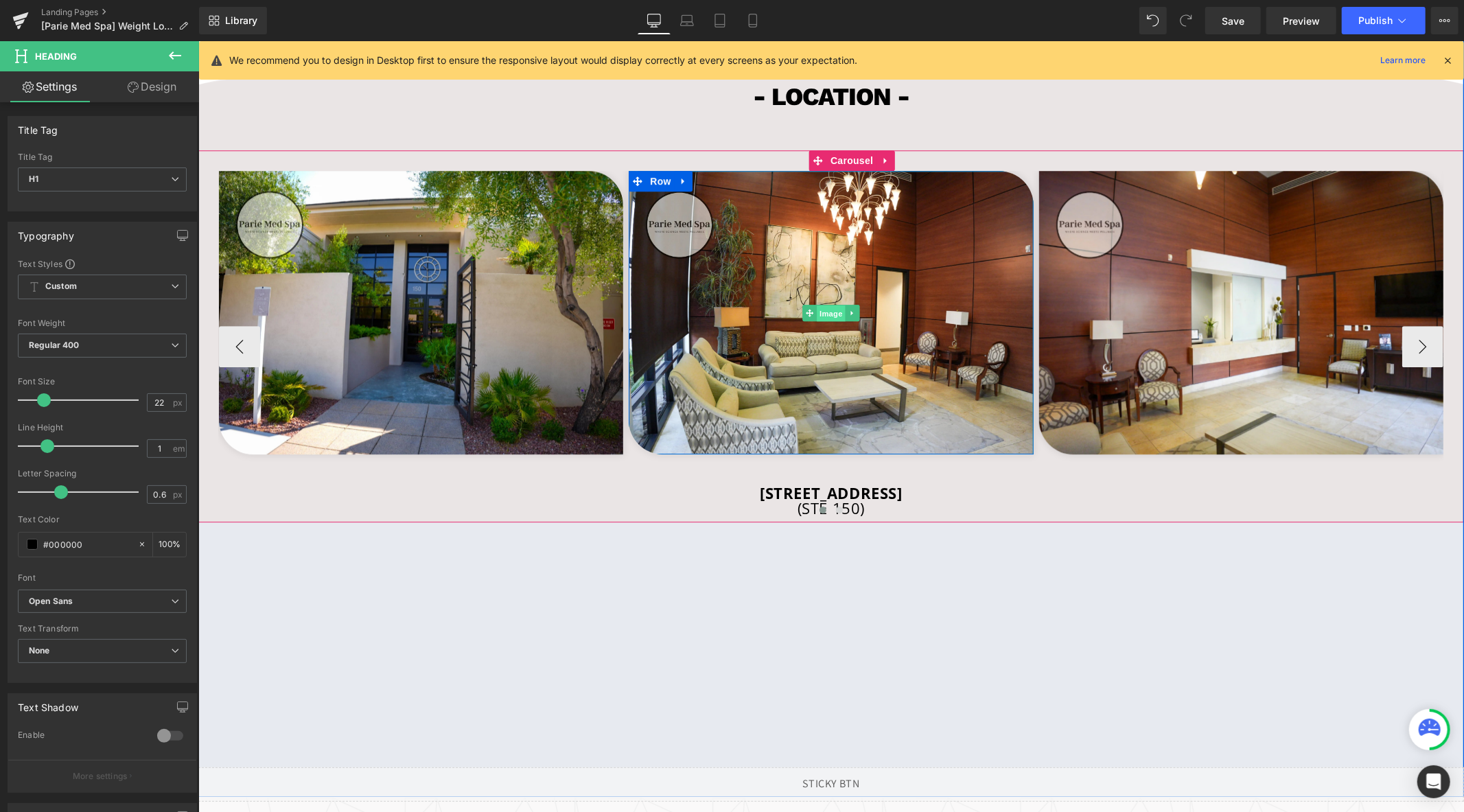
click at [824, 321] on span "Image" at bounding box center [830, 313] width 29 height 16
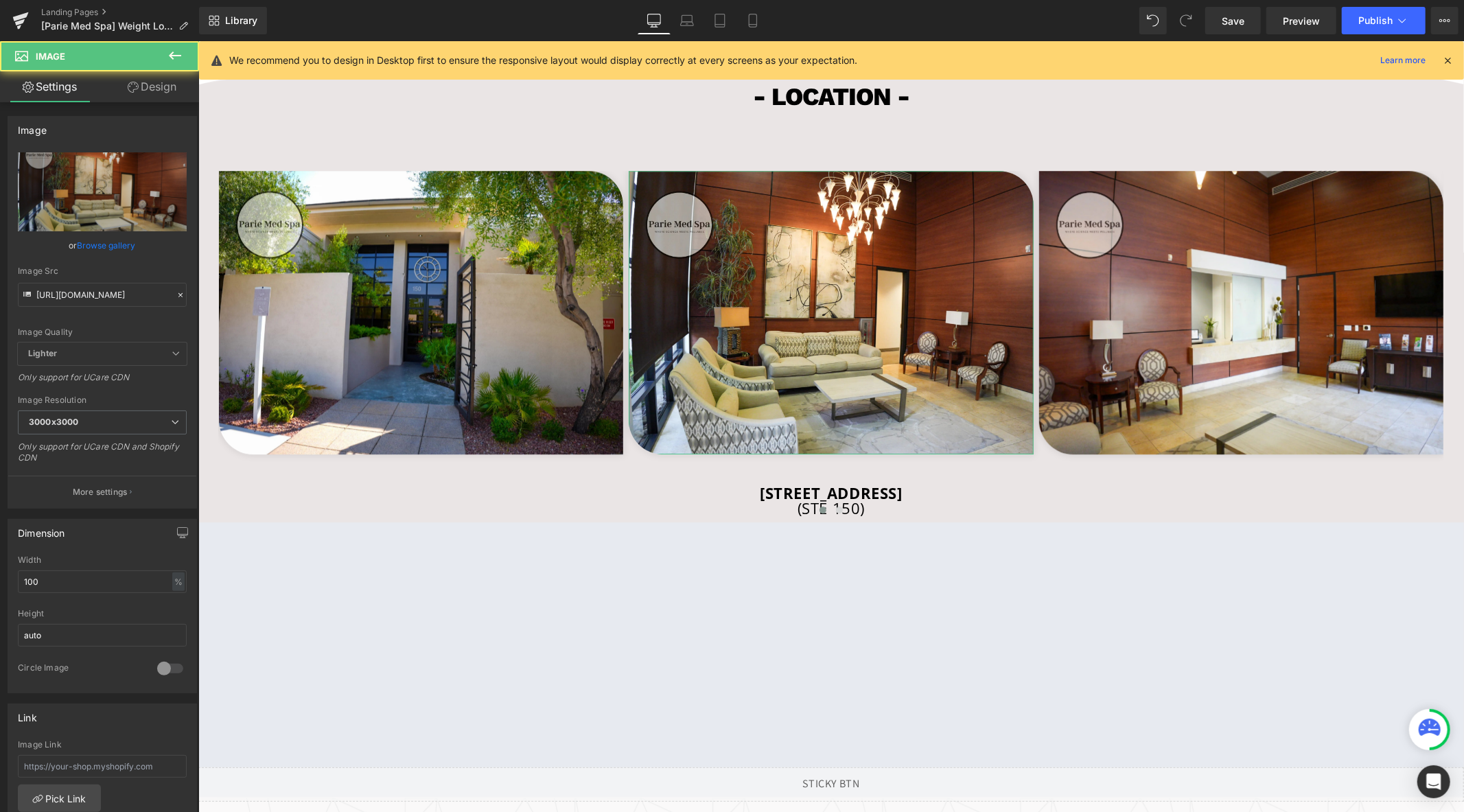
click at [165, 90] on link "Design" at bounding box center [152, 87] width 100 height 30
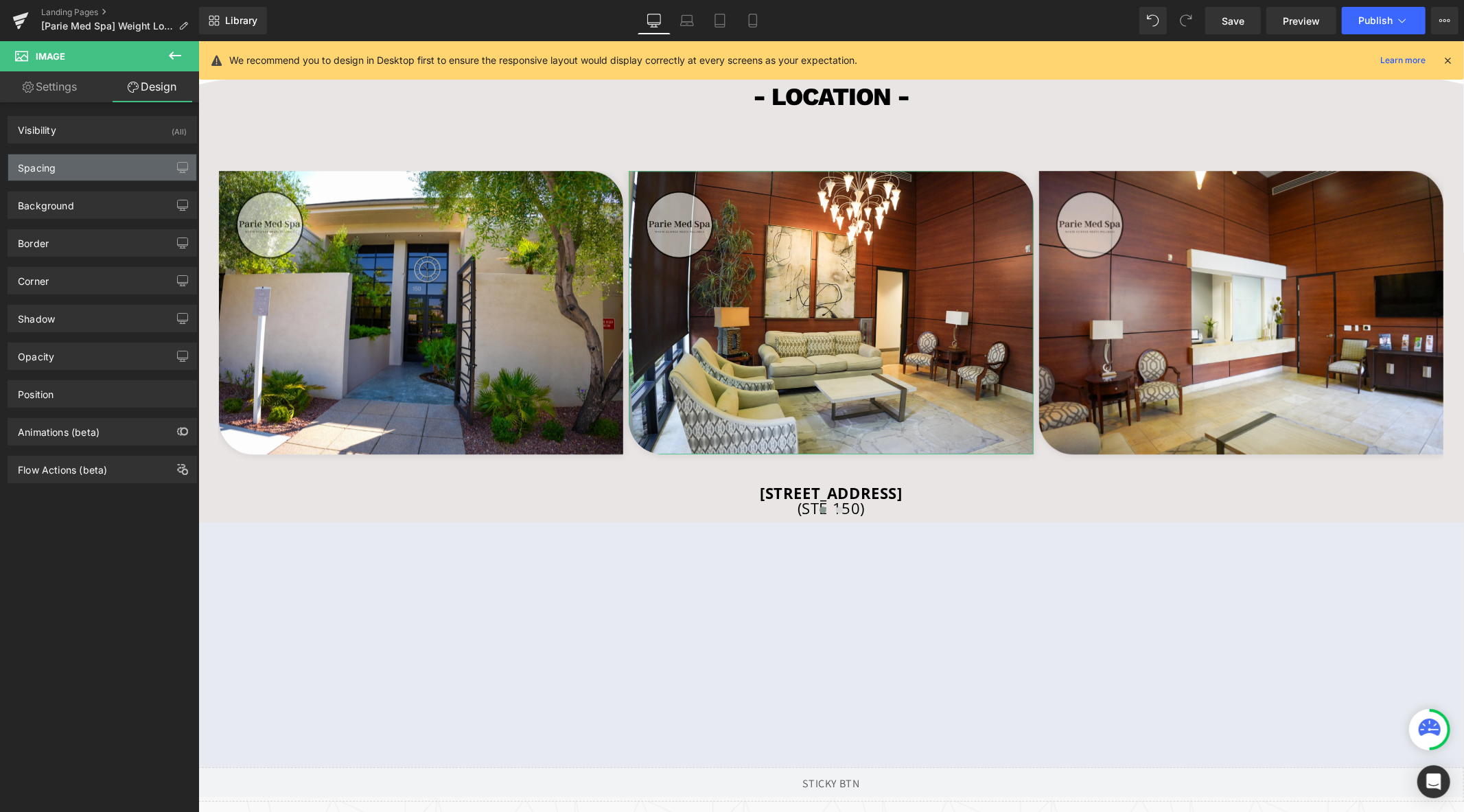
click at [67, 162] on div "Spacing" at bounding box center [102, 167] width 188 height 26
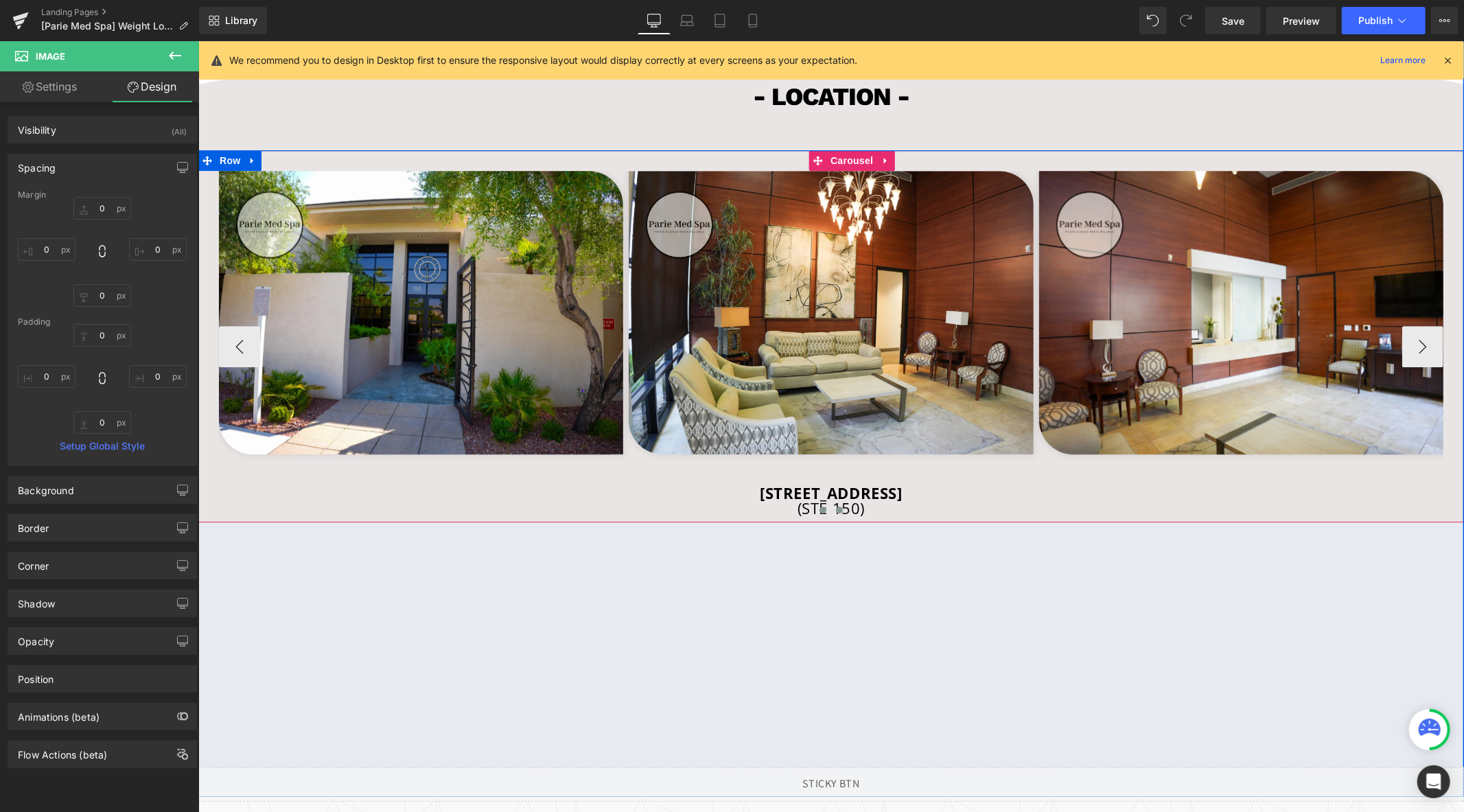
click at [830, 516] on button at bounding box center [838, 508] width 16 height 13
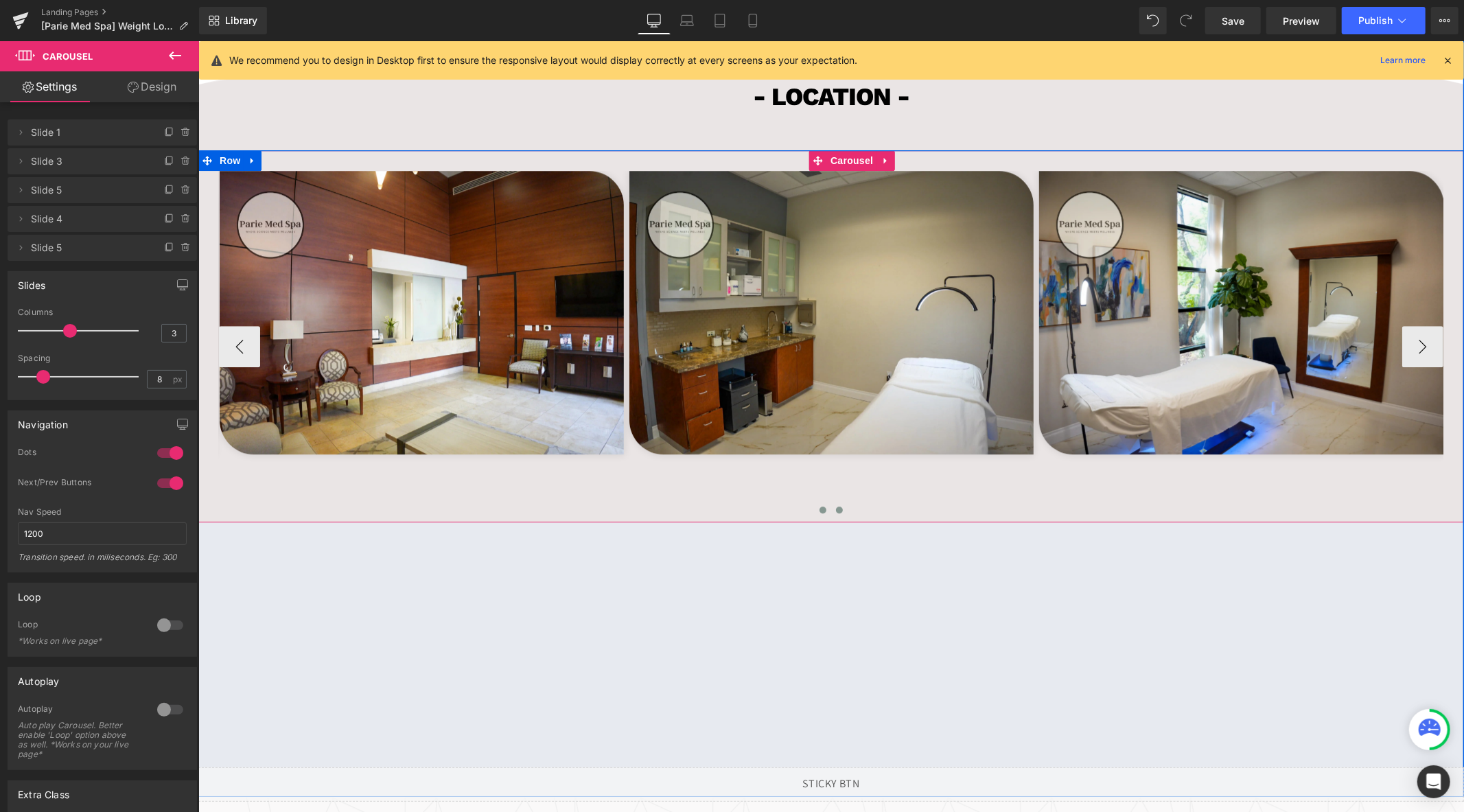
click at [819, 513] on span at bounding box center [822, 509] width 7 height 7
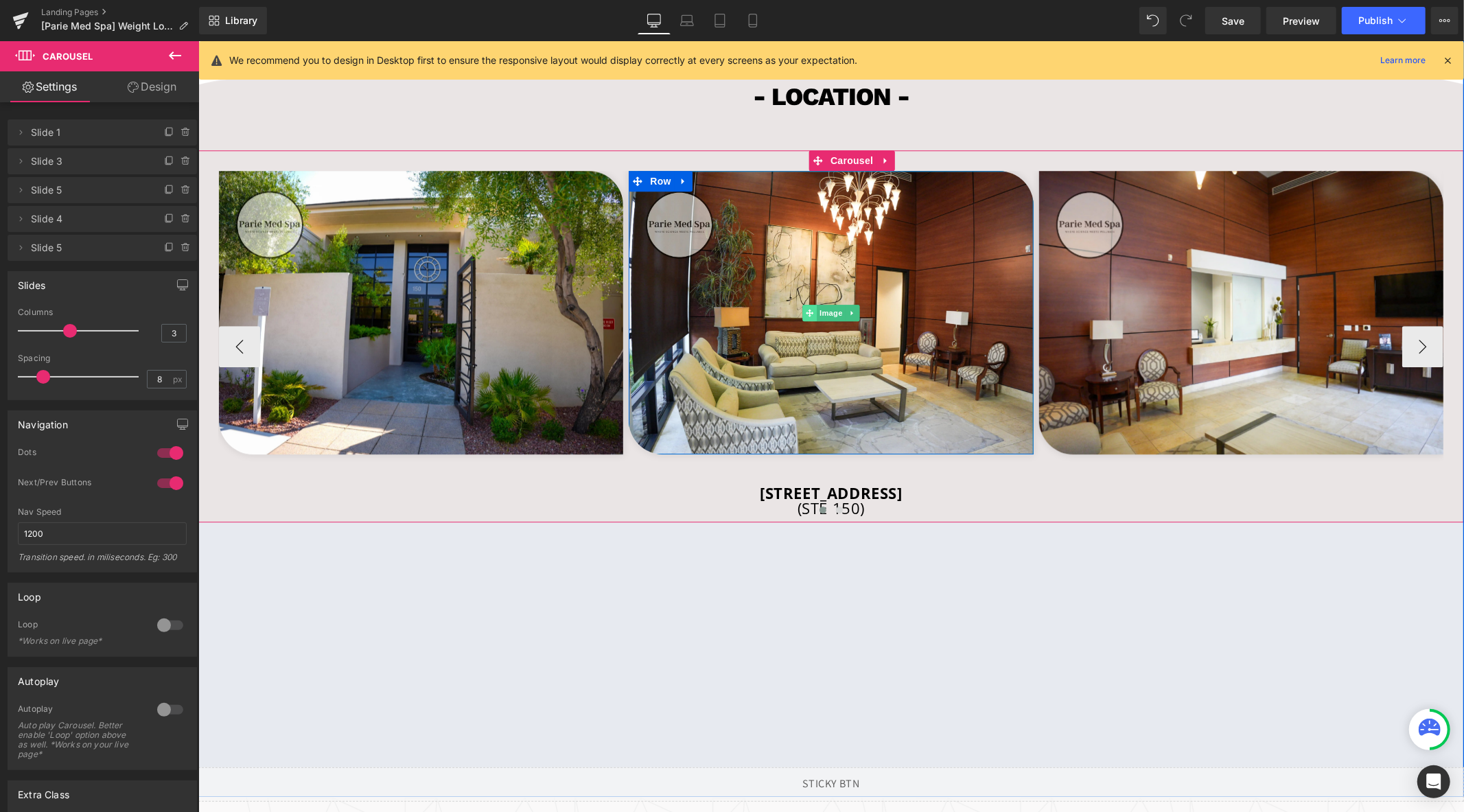
click at [817, 321] on span "Image" at bounding box center [830, 312] width 29 height 16
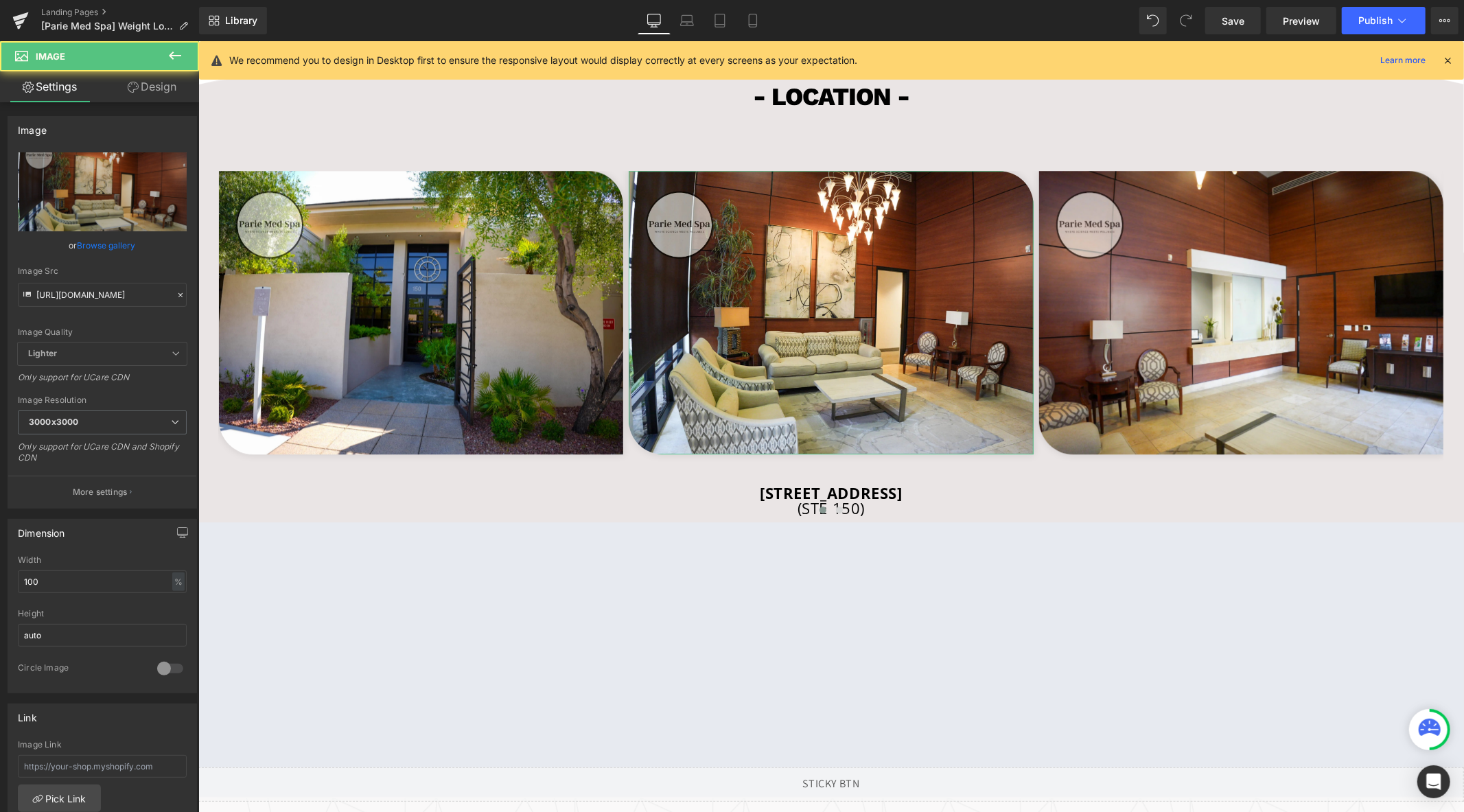
click at [165, 100] on link "Design" at bounding box center [152, 87] width 100 height 30
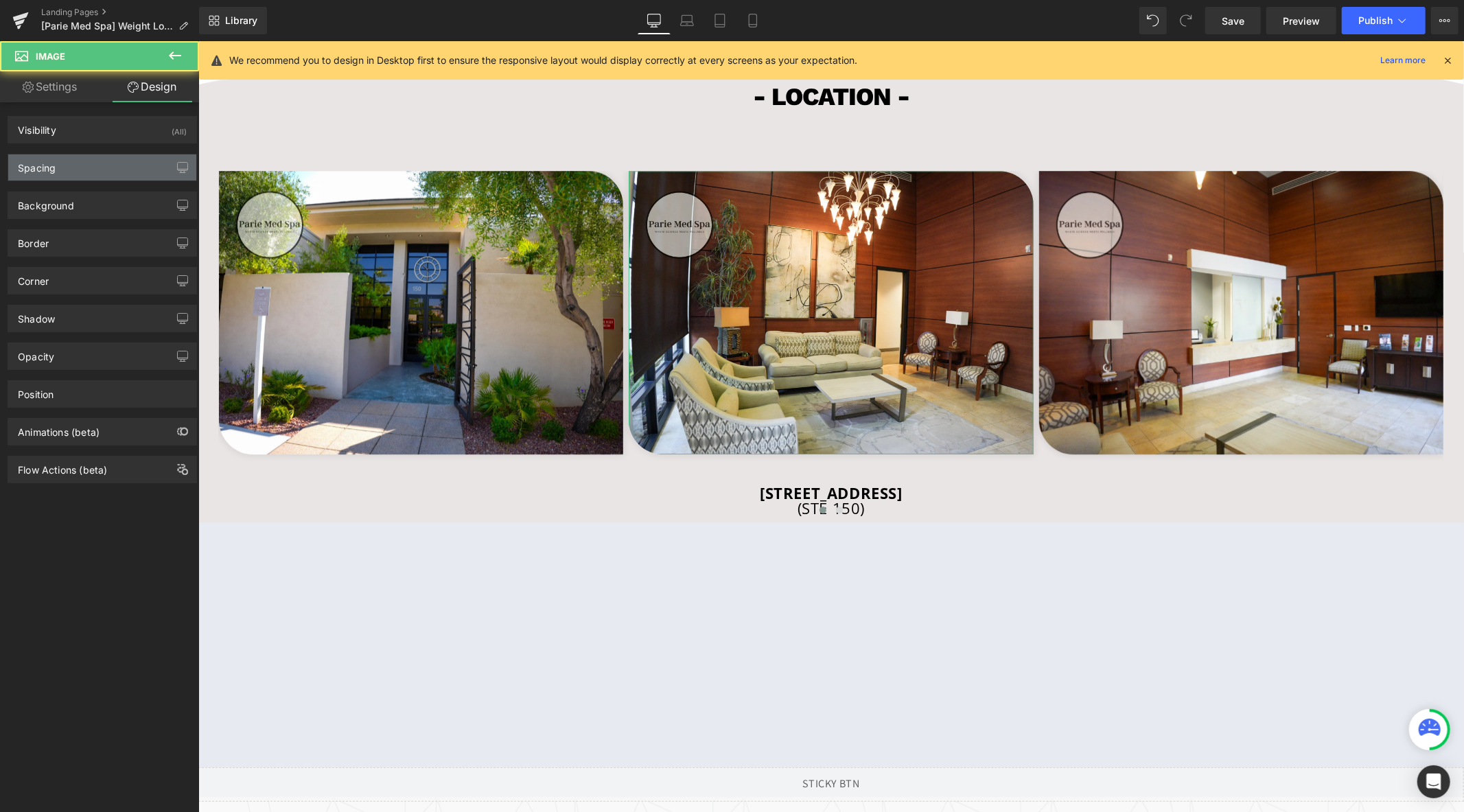
click at [87, 177] on div "Spacing" at bounding box center [102, 167] width 188 height 26
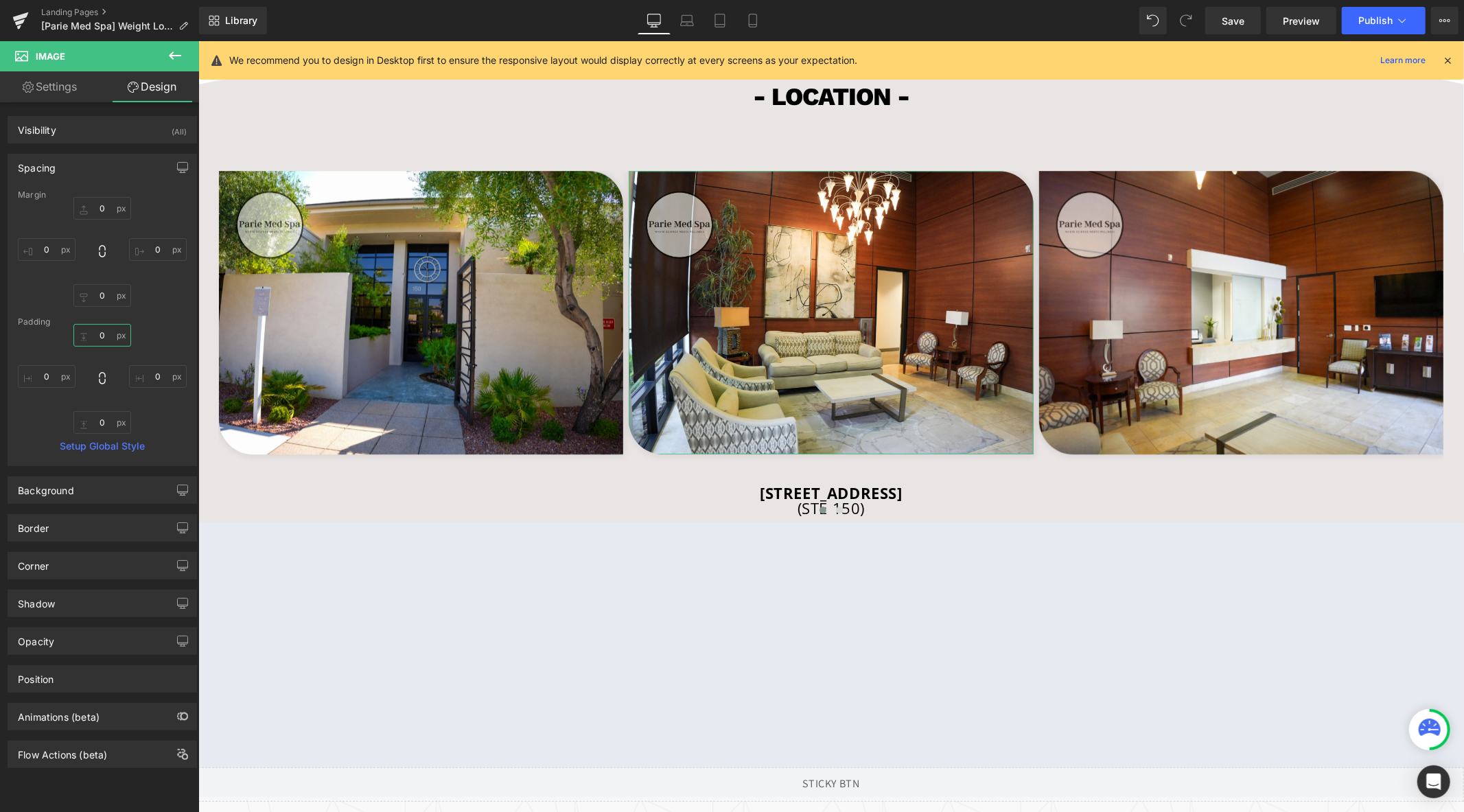
click at [107, 341] on input "0" at bounding box center [102, 334] width 57 height 22
type input "-"
click at [106, 298] on input "0" at bounding box center [102, 295] width 57 height 22
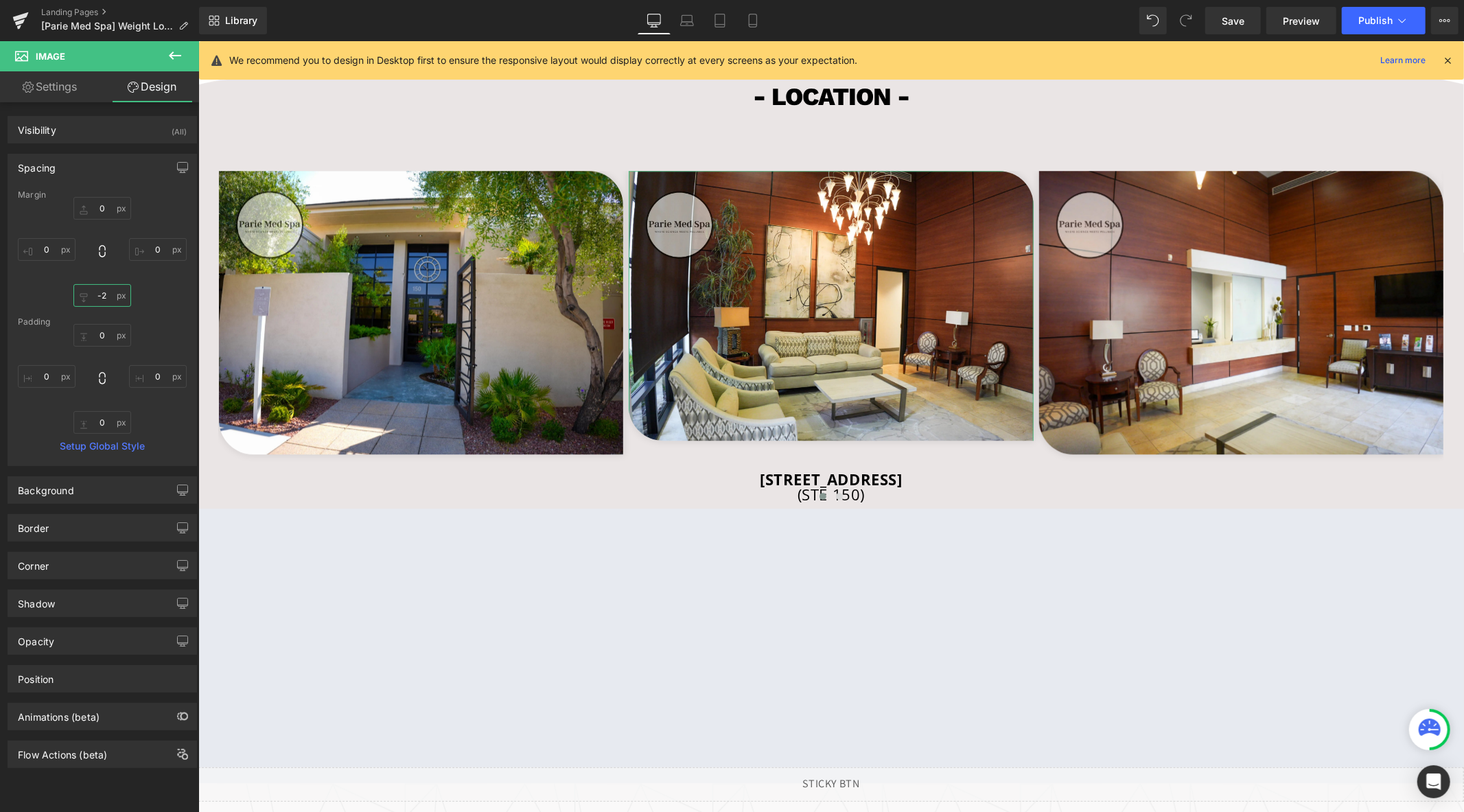
type input "-"
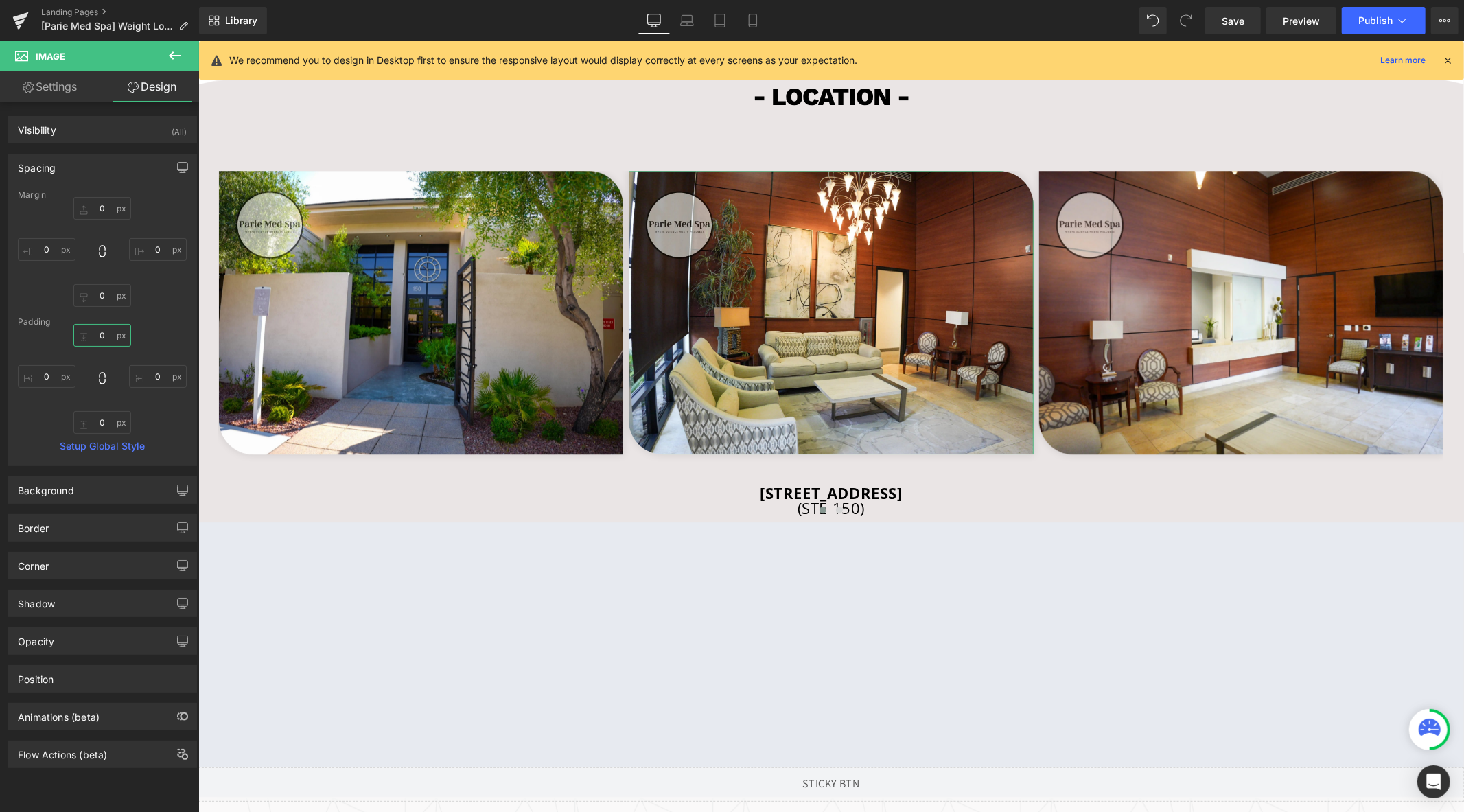
click at [109, 333] on input "text" at bounding box center [102, 334] width 57 height 22
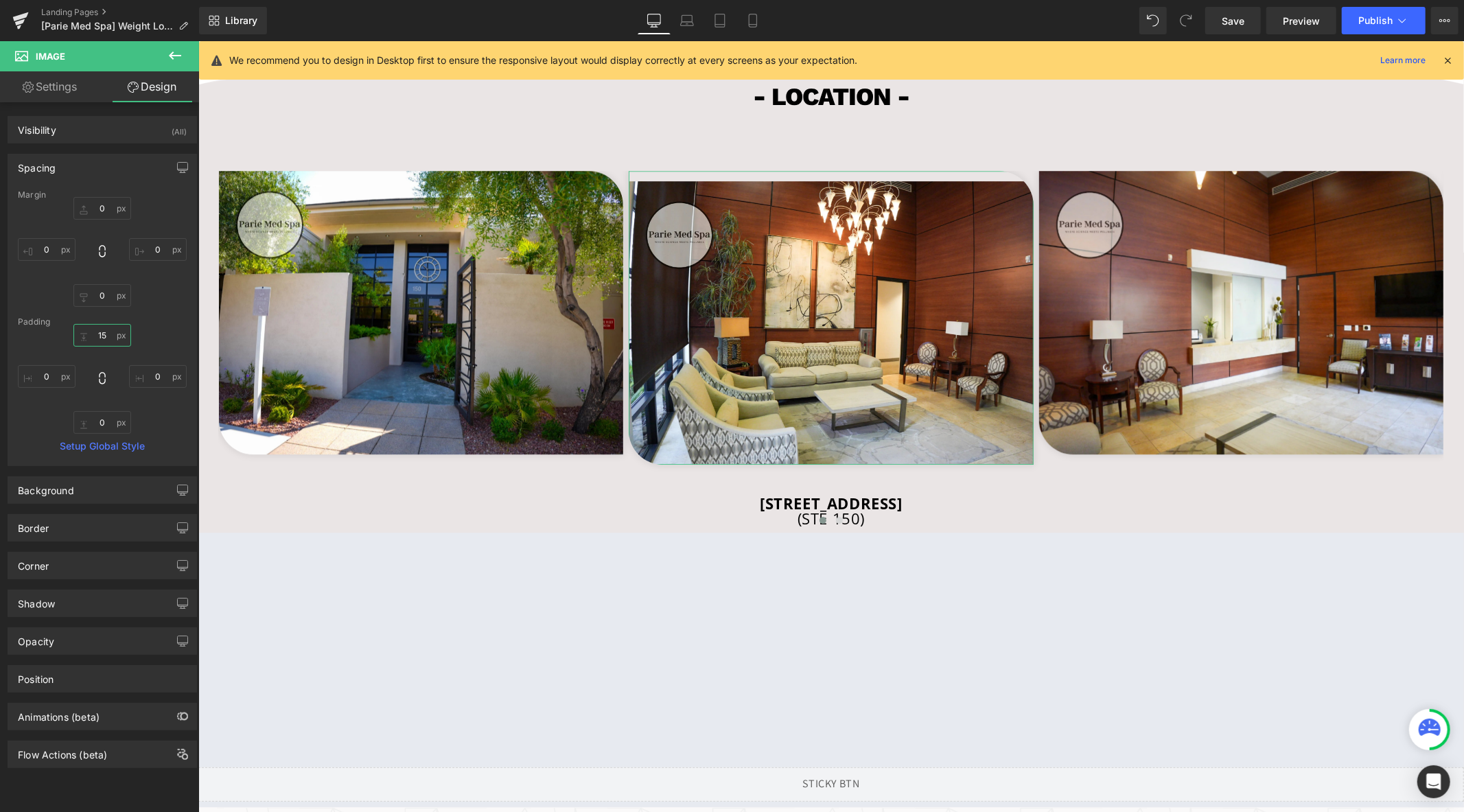
type input "1"
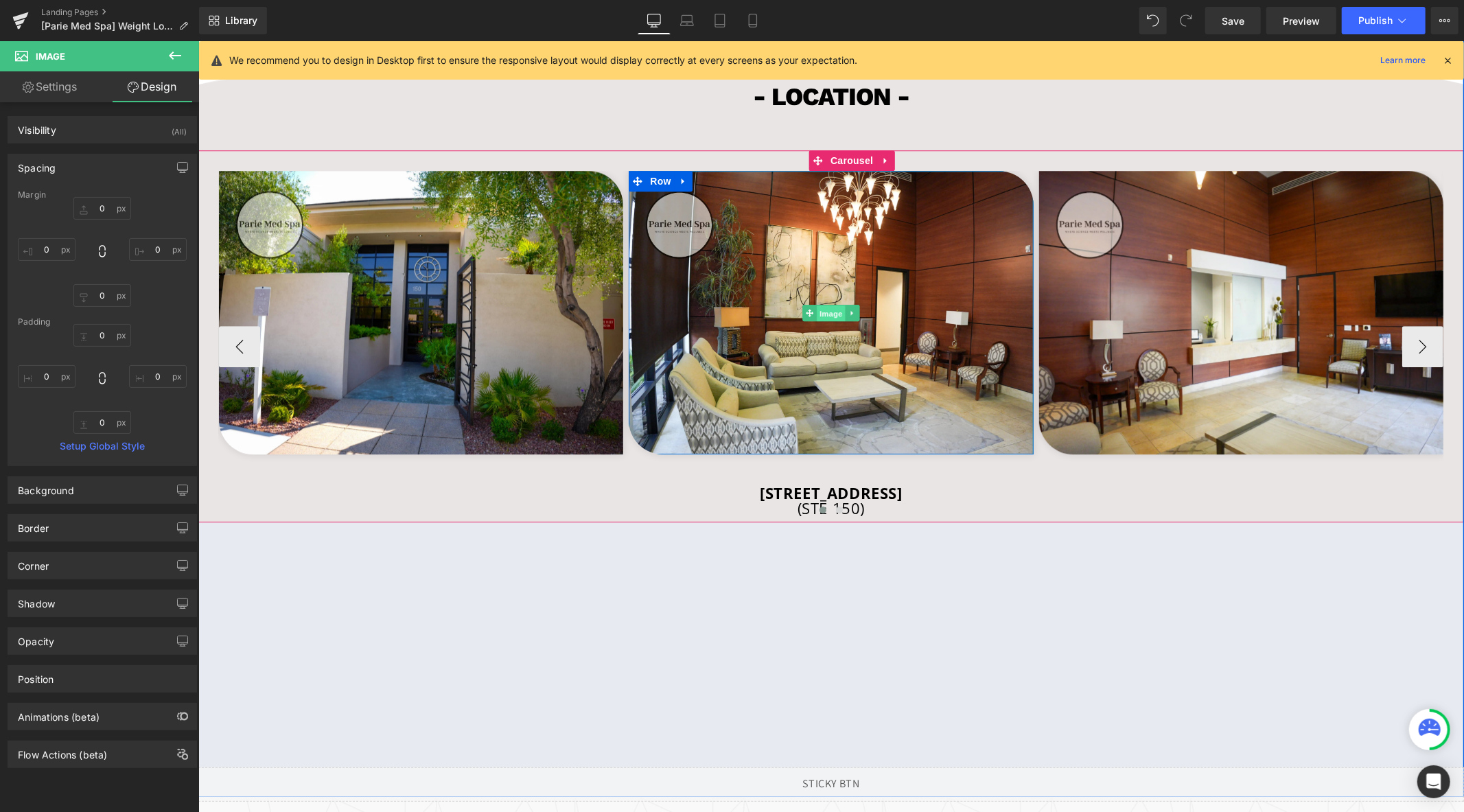
click at [816, 321] on span "Image" at bounding box center [830, 313] width 29 height 16
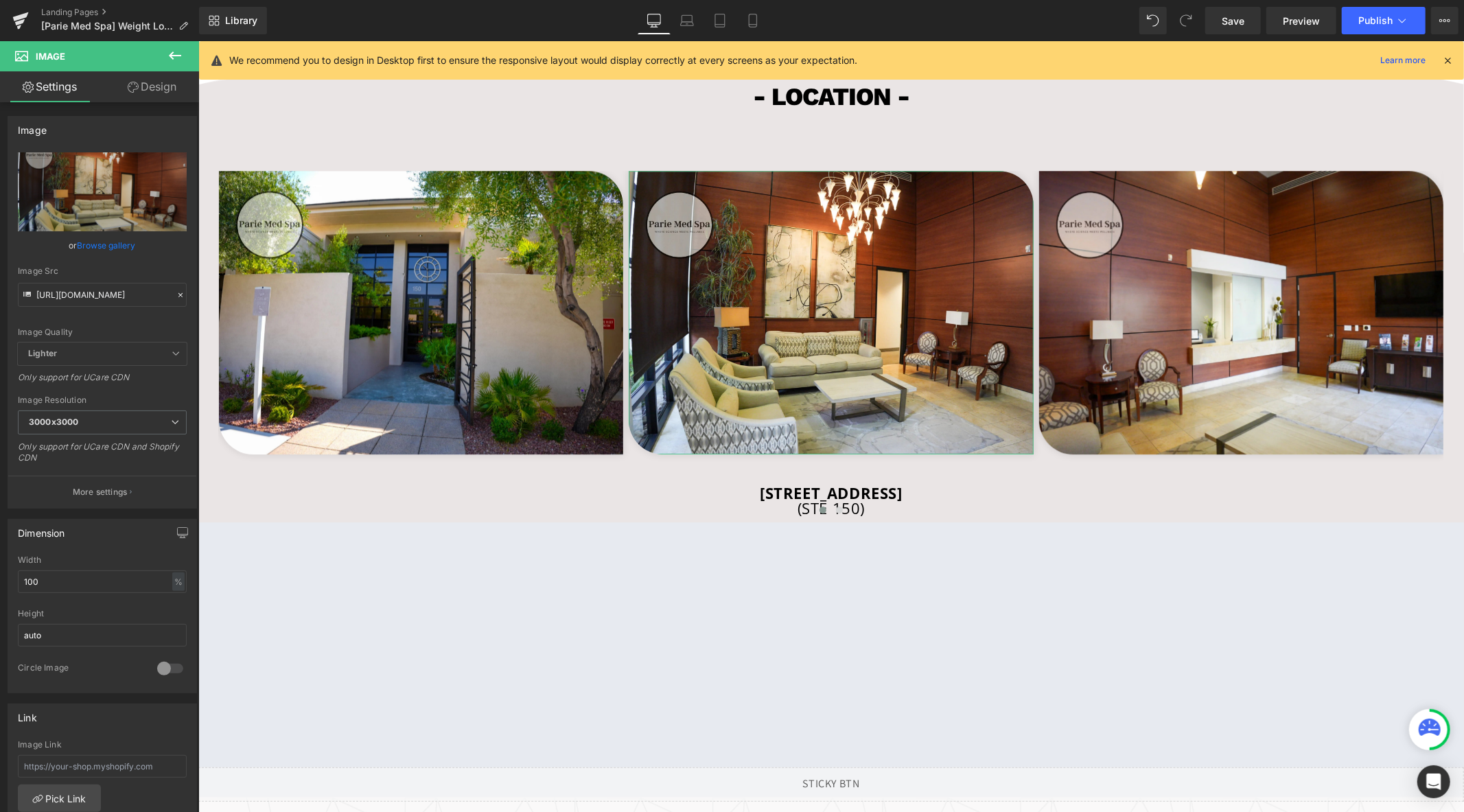
drag, startPoint x: 156, startPoint y: 88, endPoint x: 83, endPoint y: 165, distance: 106.1
click at [155, 88] on link "Design" at bounding box center [152, 87] width 100 height 30
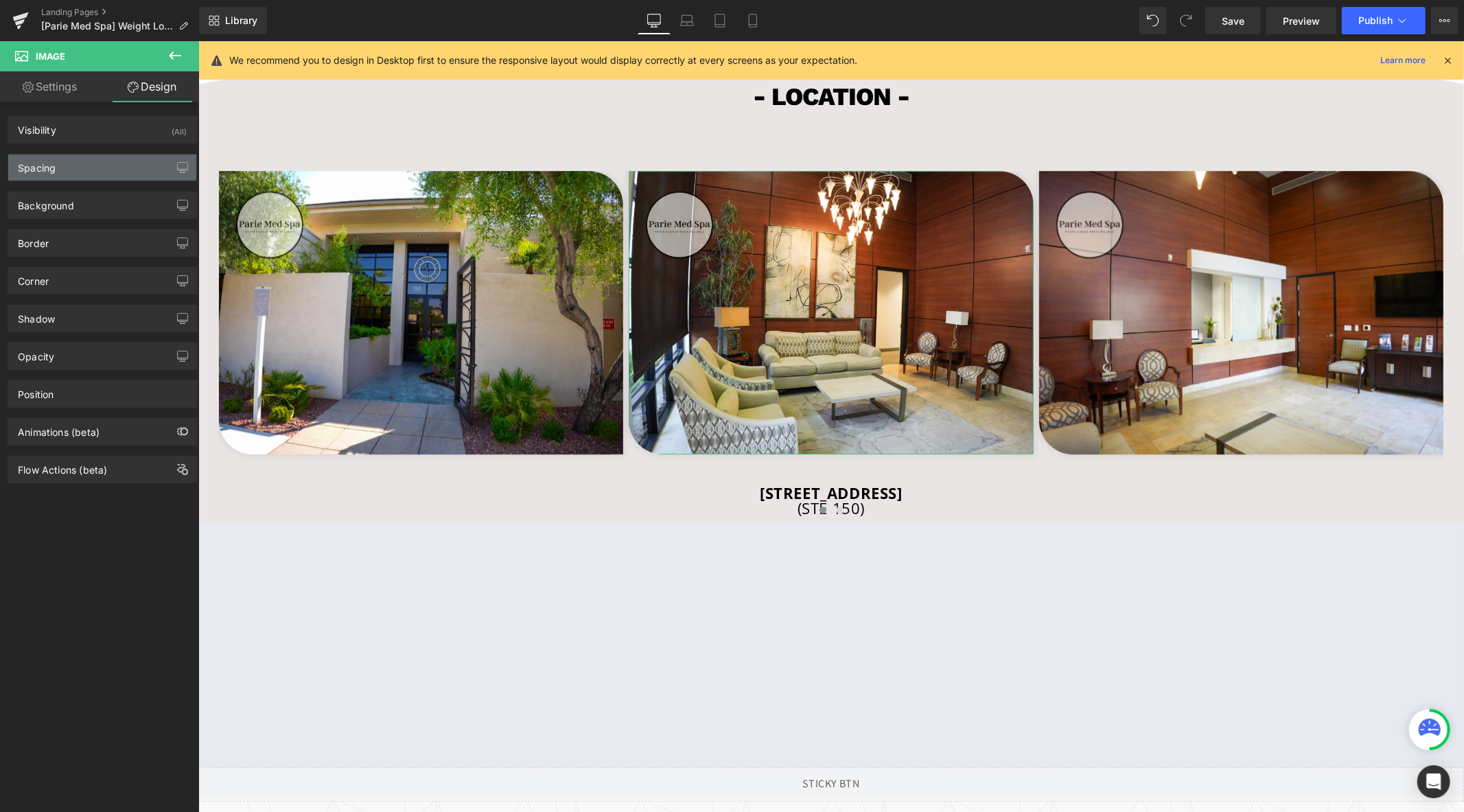
click at [83, 165] on div "Spacing" at bounding box center [102, 167] width 188 height 26
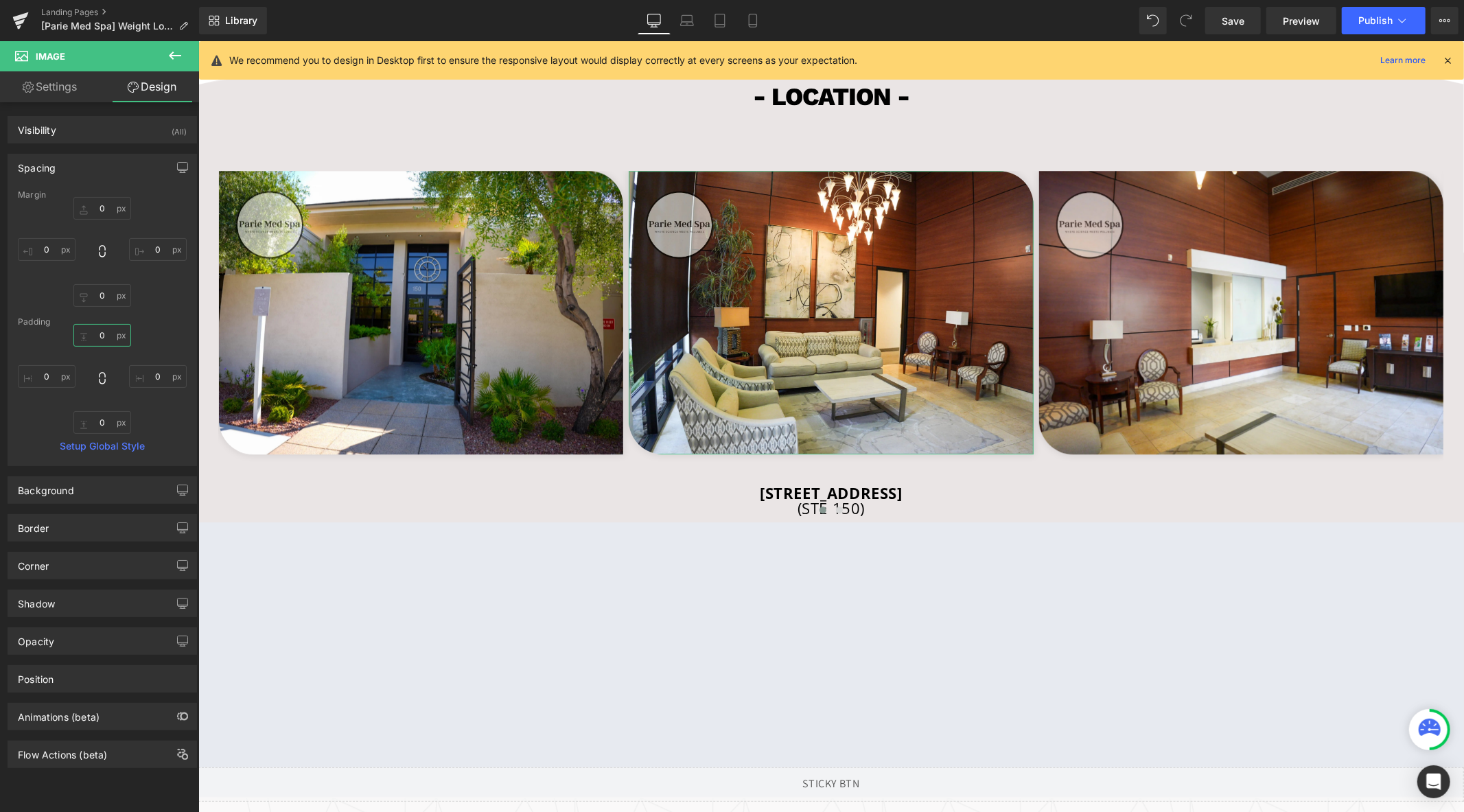
click at [100, 335] on input "0" at bounding box center [102, 334] width 57 height 22
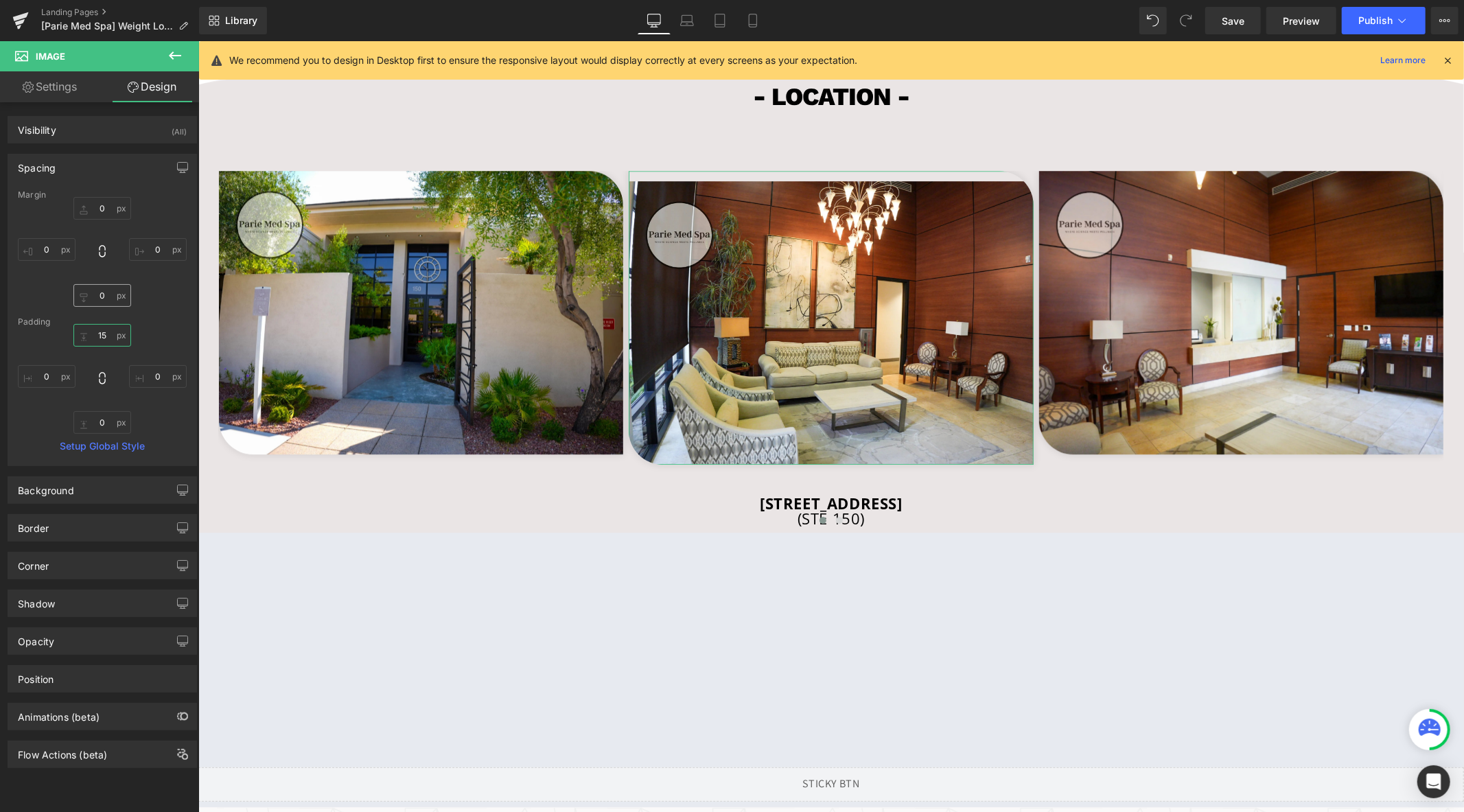
type input "1"
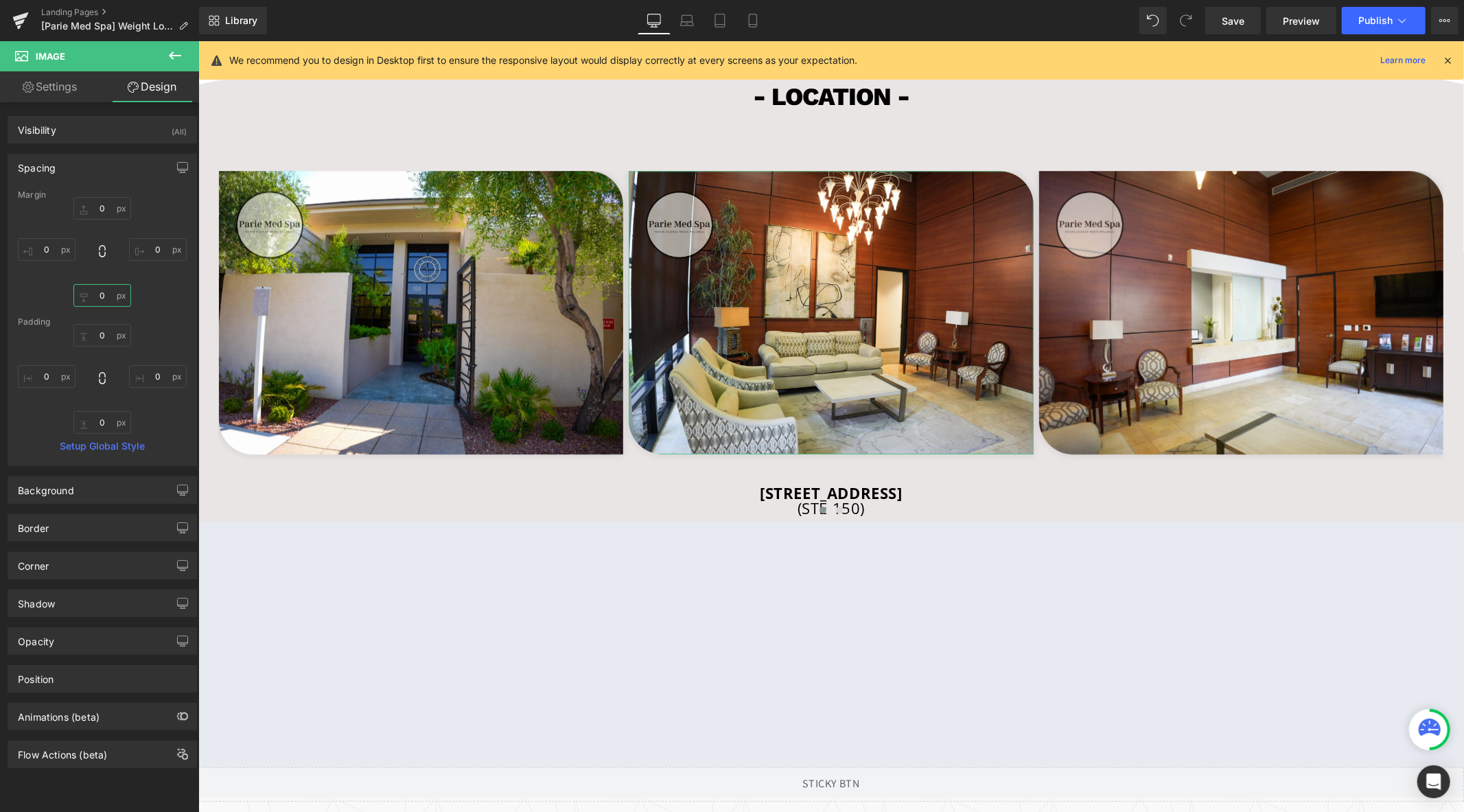
click at [100, 298] on input "0" at bounding box center [102, 295] width 57 height 22
type input "1"
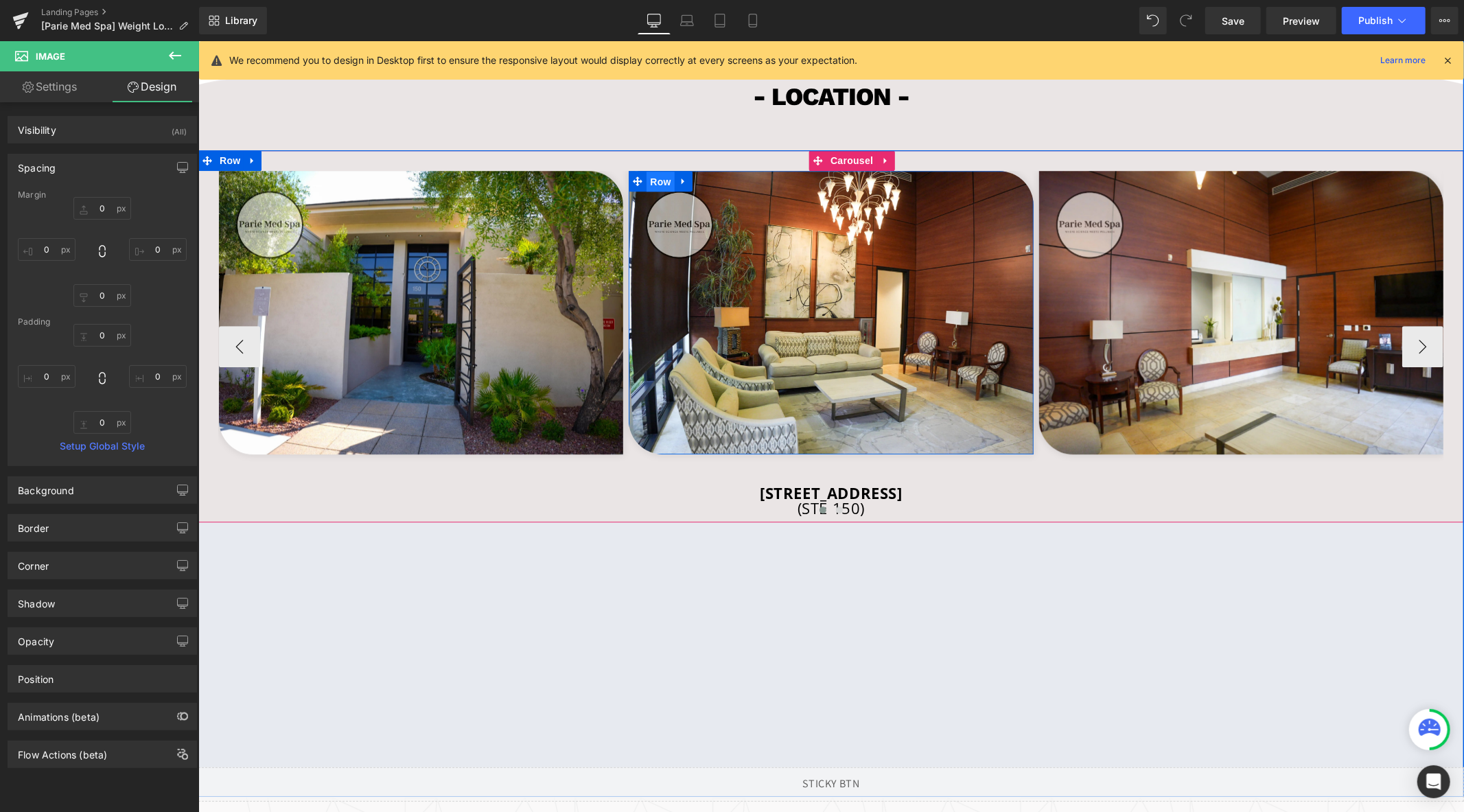
click at [651, 192] on span "Row" at bounding box center [659, 181] width 28 height 21
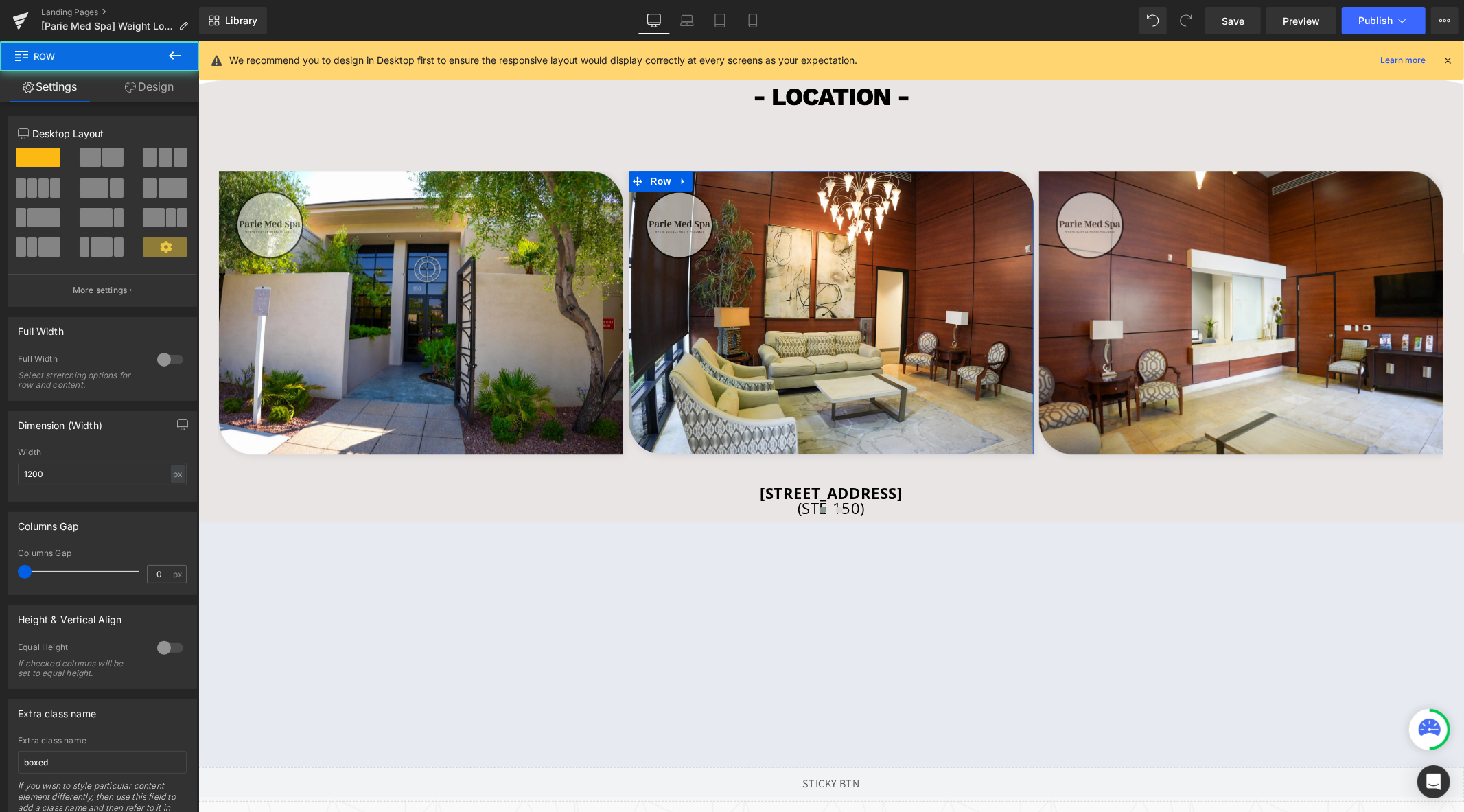
click at [169, 93] on link "Design" at bounding box center [149, 87] width 100 height 30
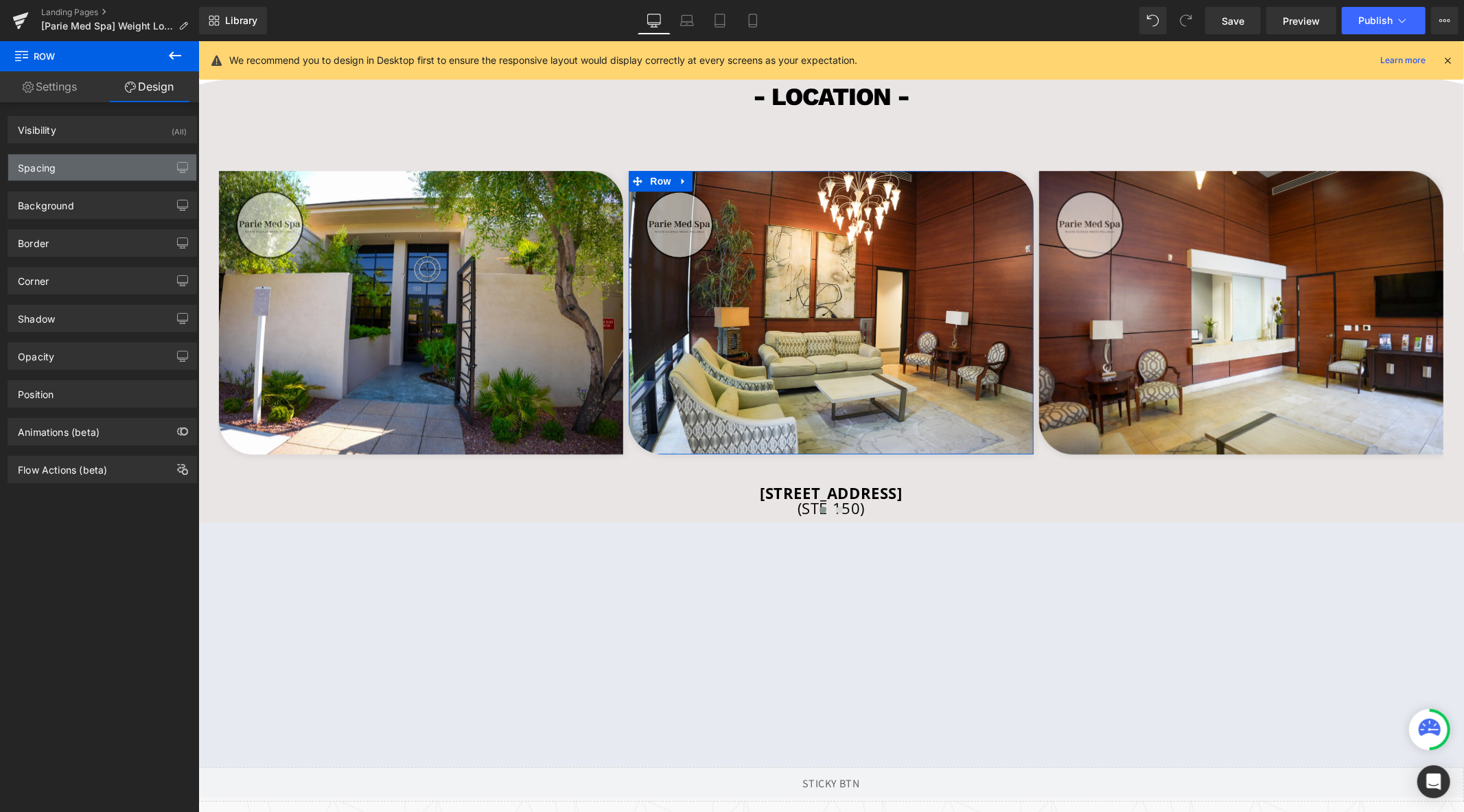
click at [57, 169] on div "Spacing" at bounding box center [102, 167] width 188 height 26
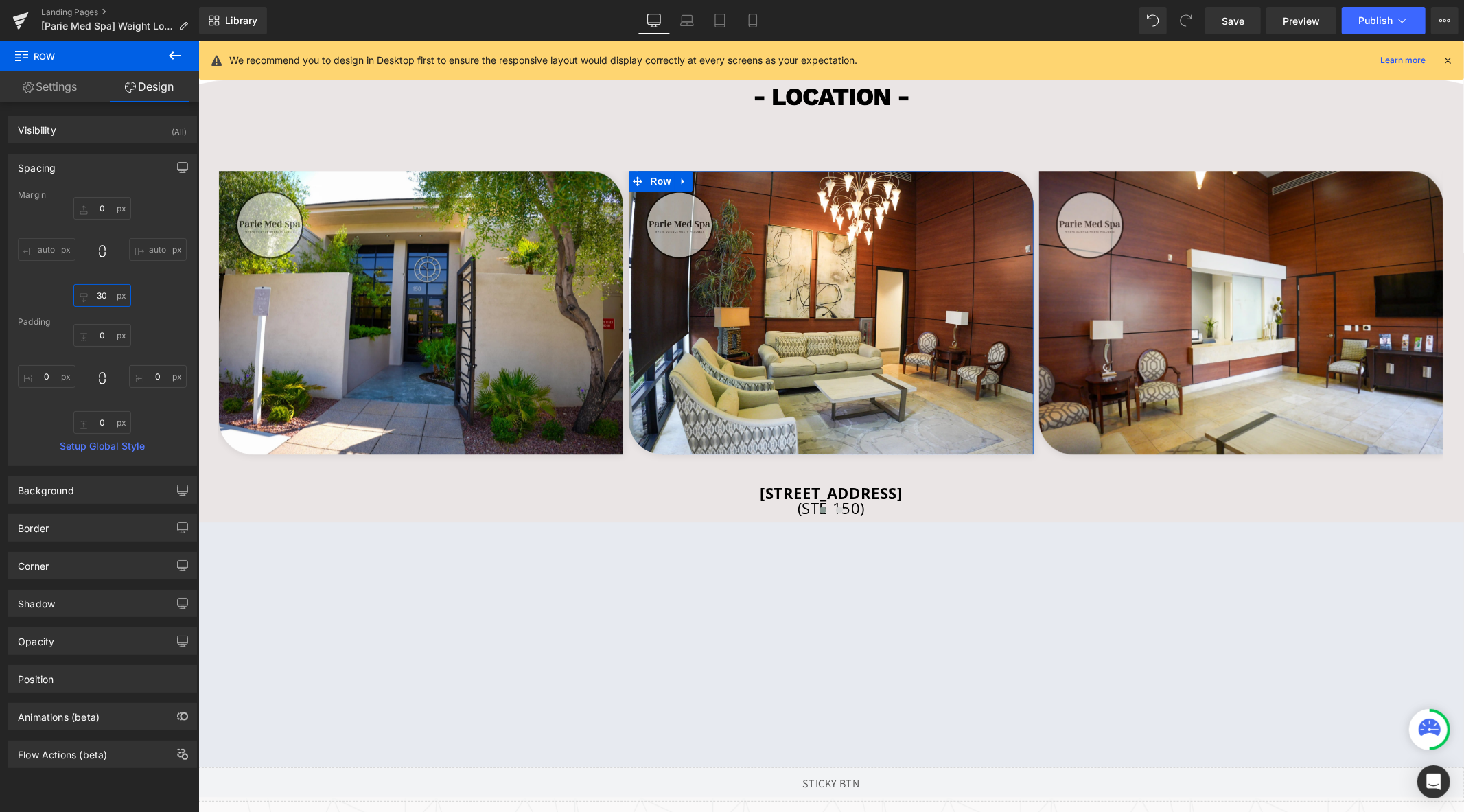
click at [101, 296] on input "30" at bounding box center [102, 295] width 57 height 22
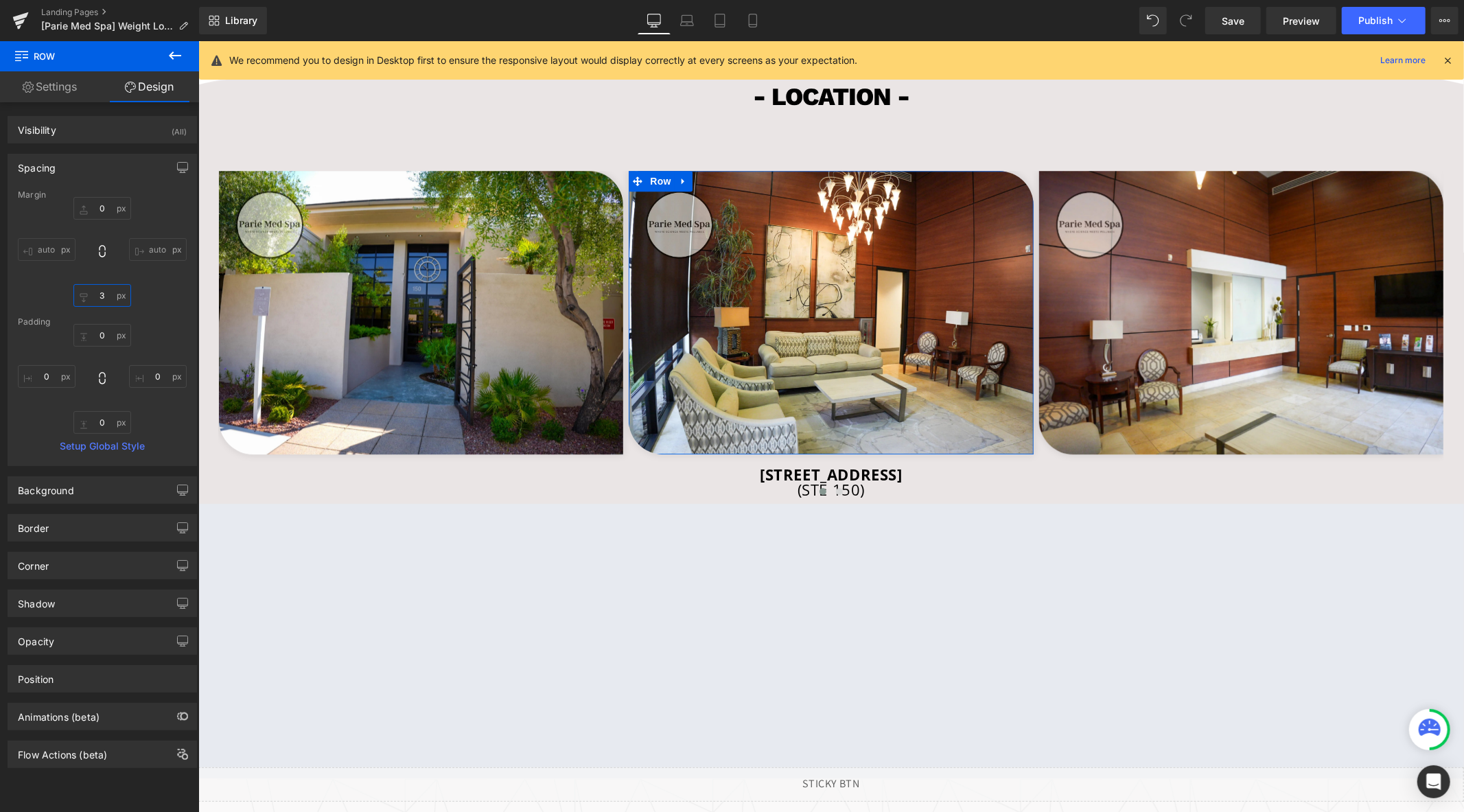
type input "3-"
type input "0"
type input "30"
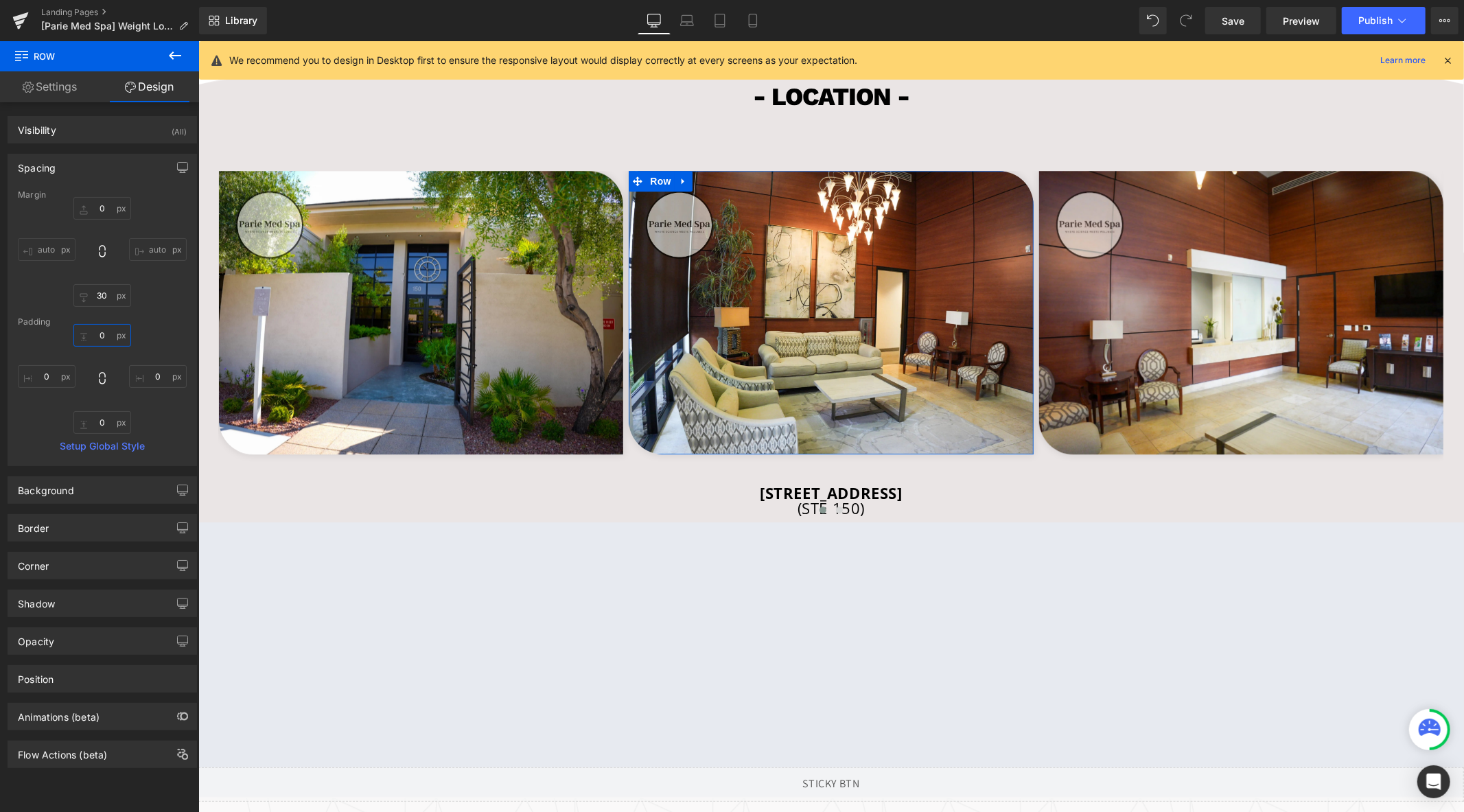
click at [98, 327] on input "0" at bounding box center [102, 334] width 57 height 22
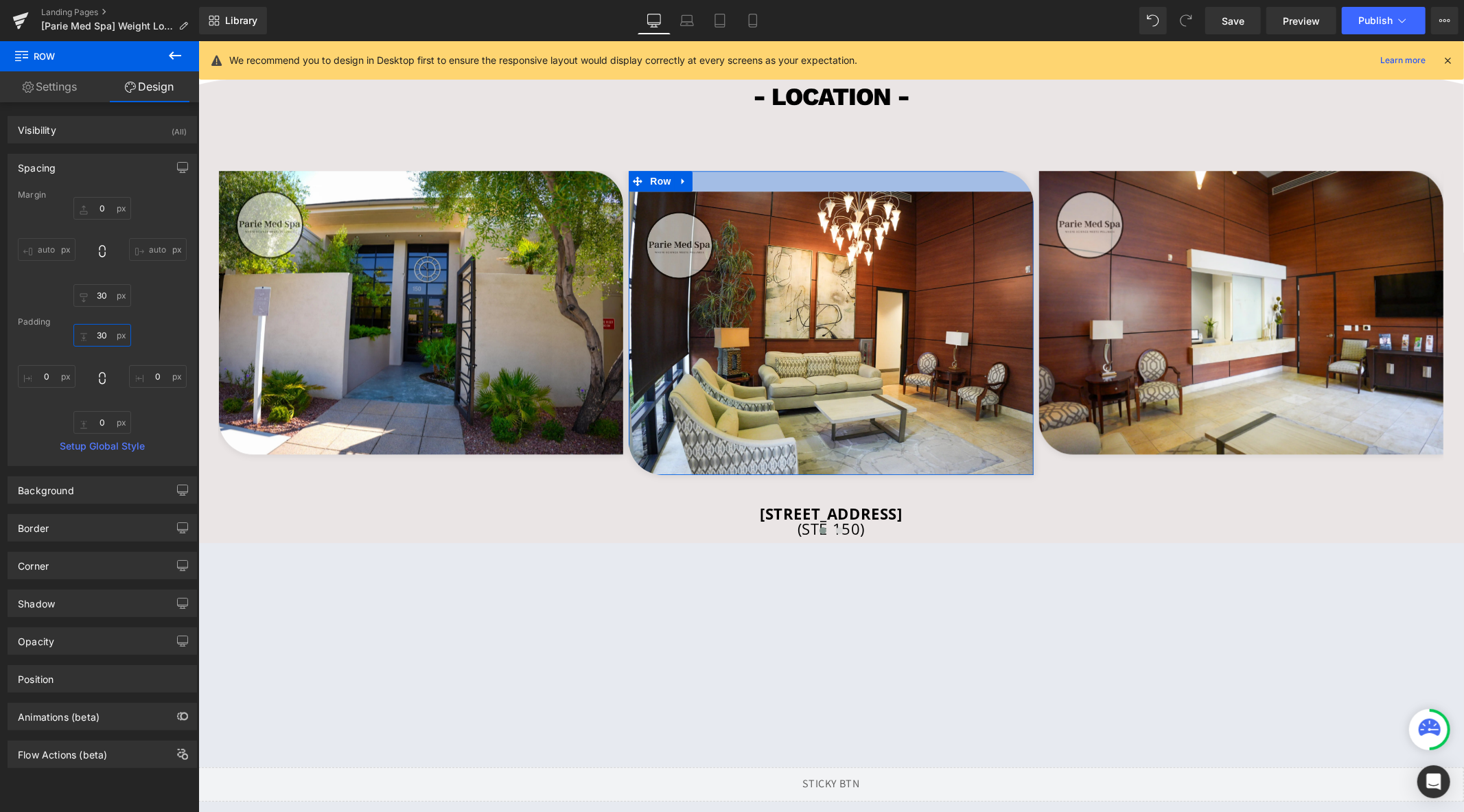
type input "3"
click at [108, 303] on input "30" at bounding box center [102, 295] width 57 height 22
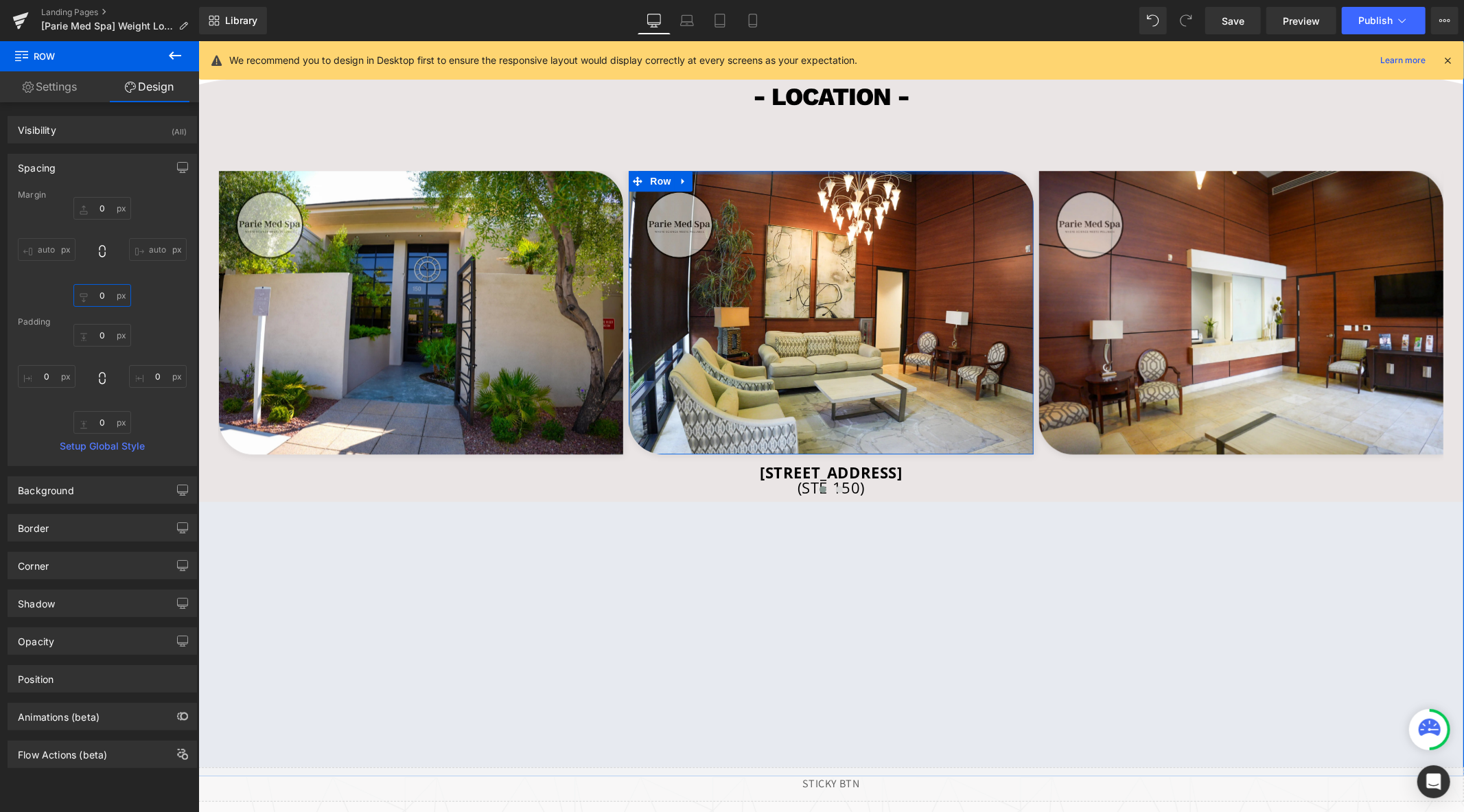
drag, startPoint x: 712, startPoint y: 220, endPoint x: 702, endPoint y: 175, distance: 46.1
click at [702, 175] on div "Image - LOCATION - Heading Image Row Image NaNpx Row [STREET_ADDRESS] Heading (…" at bounding box center [830, 395] width 1266 height 760
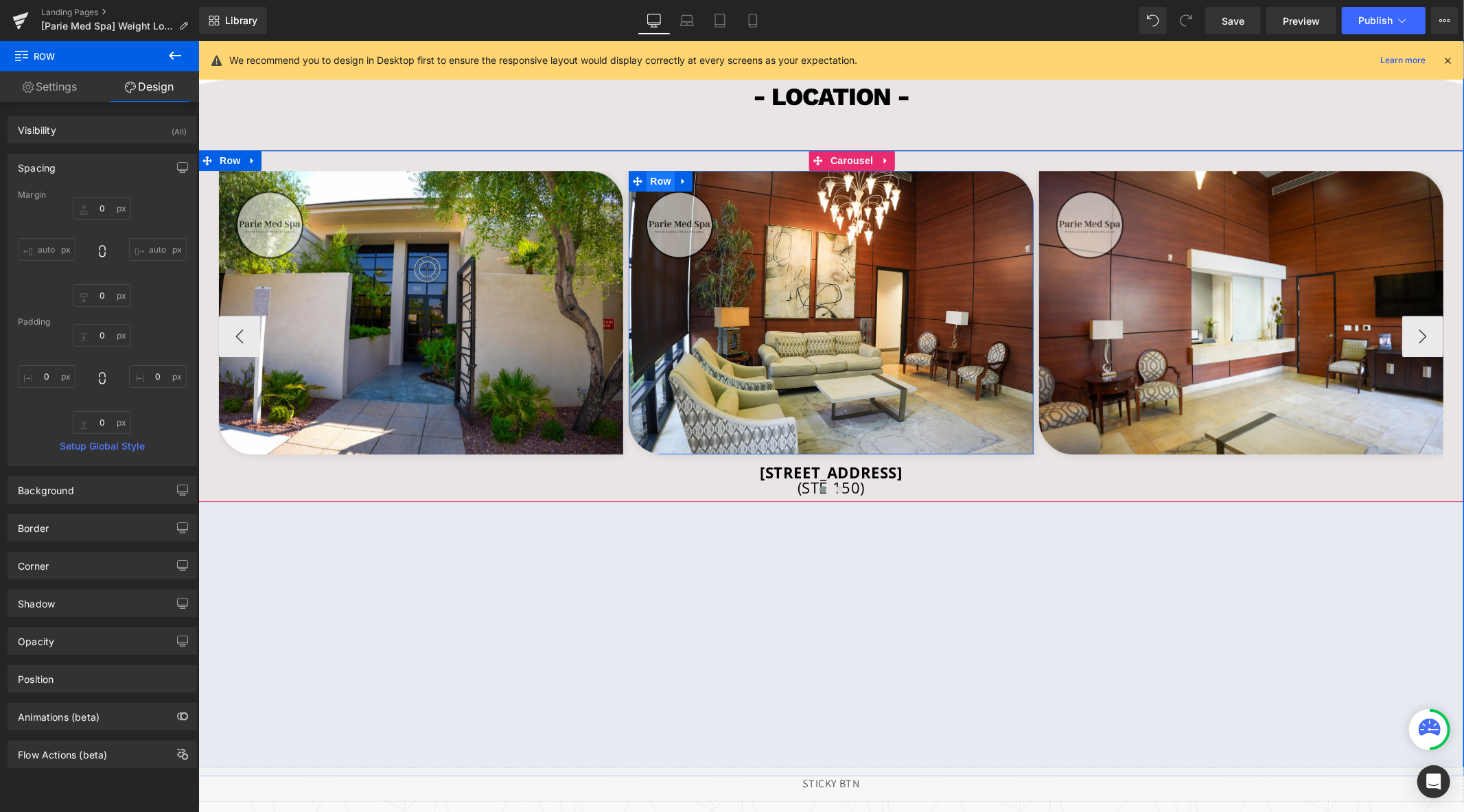
click at [654, 191] on span "Row" at bounding box center [659, 180] width 28 height 21
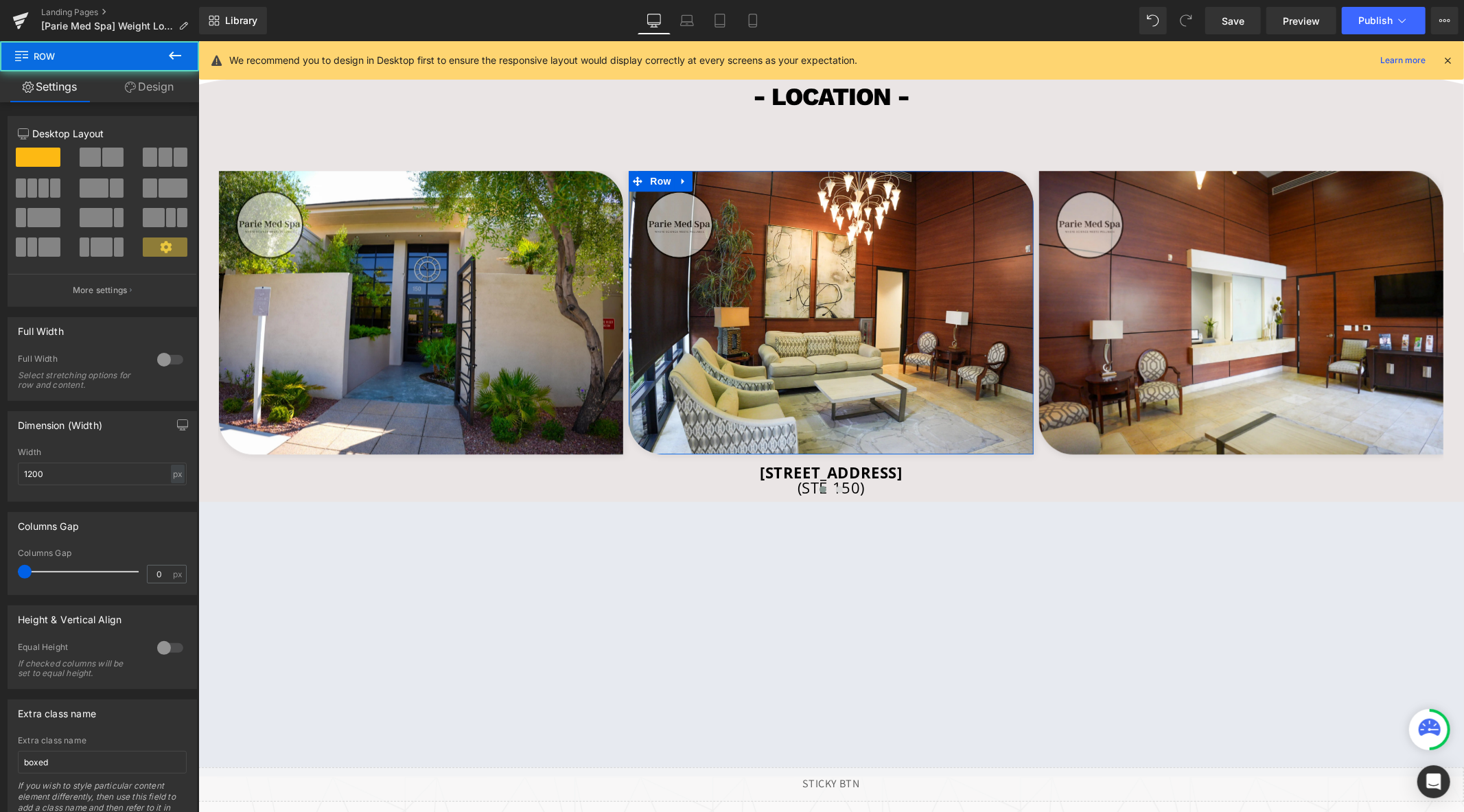
drag, startPoint x: 146, startPoint y: 94, endPoint x: 78, endPoint y: 160, distance: 94.8
click at [146, 94] on link "Design" at bounding box center [149, 87] width 100 height 30
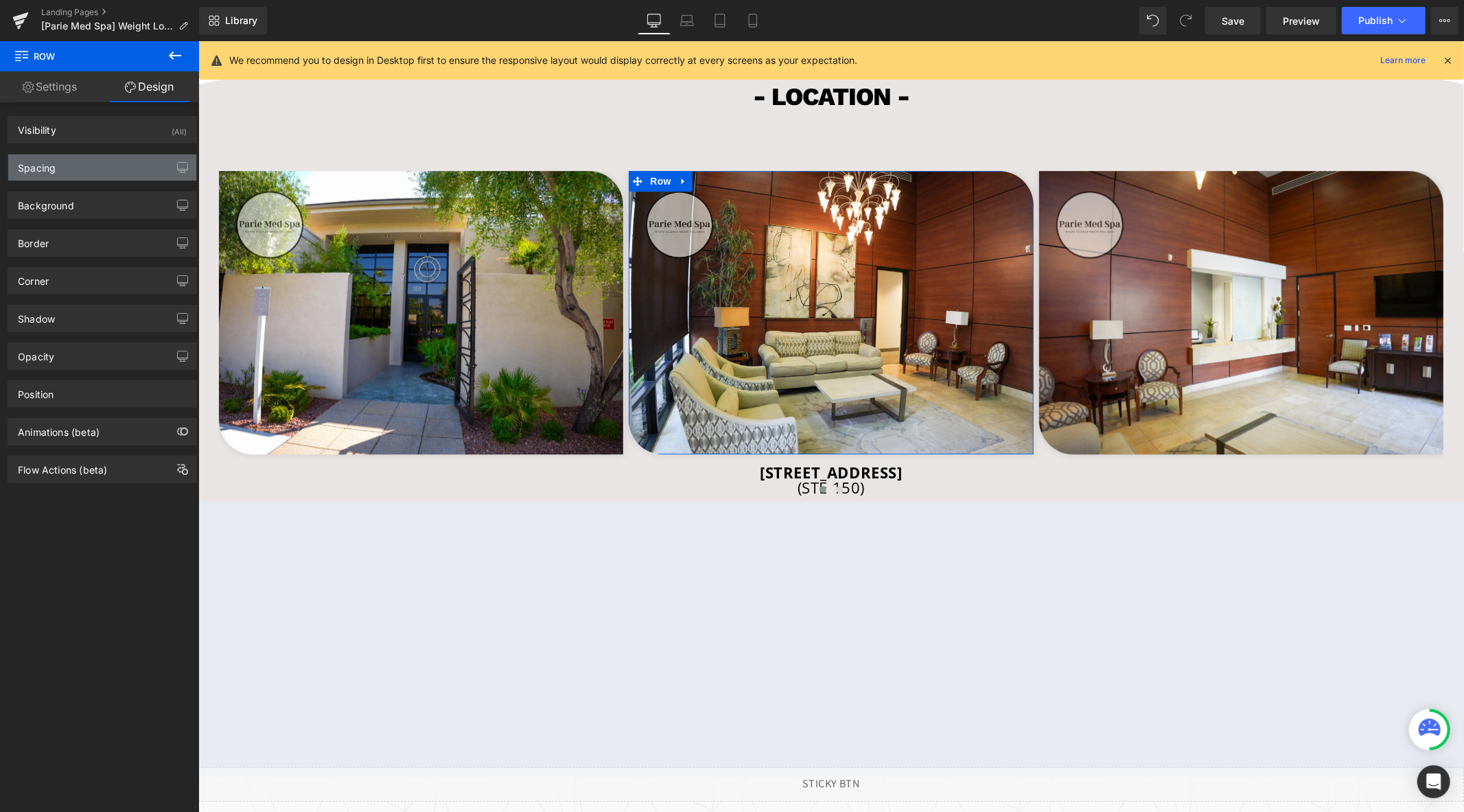
click at [65, 165] on div "Spacing" at bounding box center [102, 167] width 188 height 26
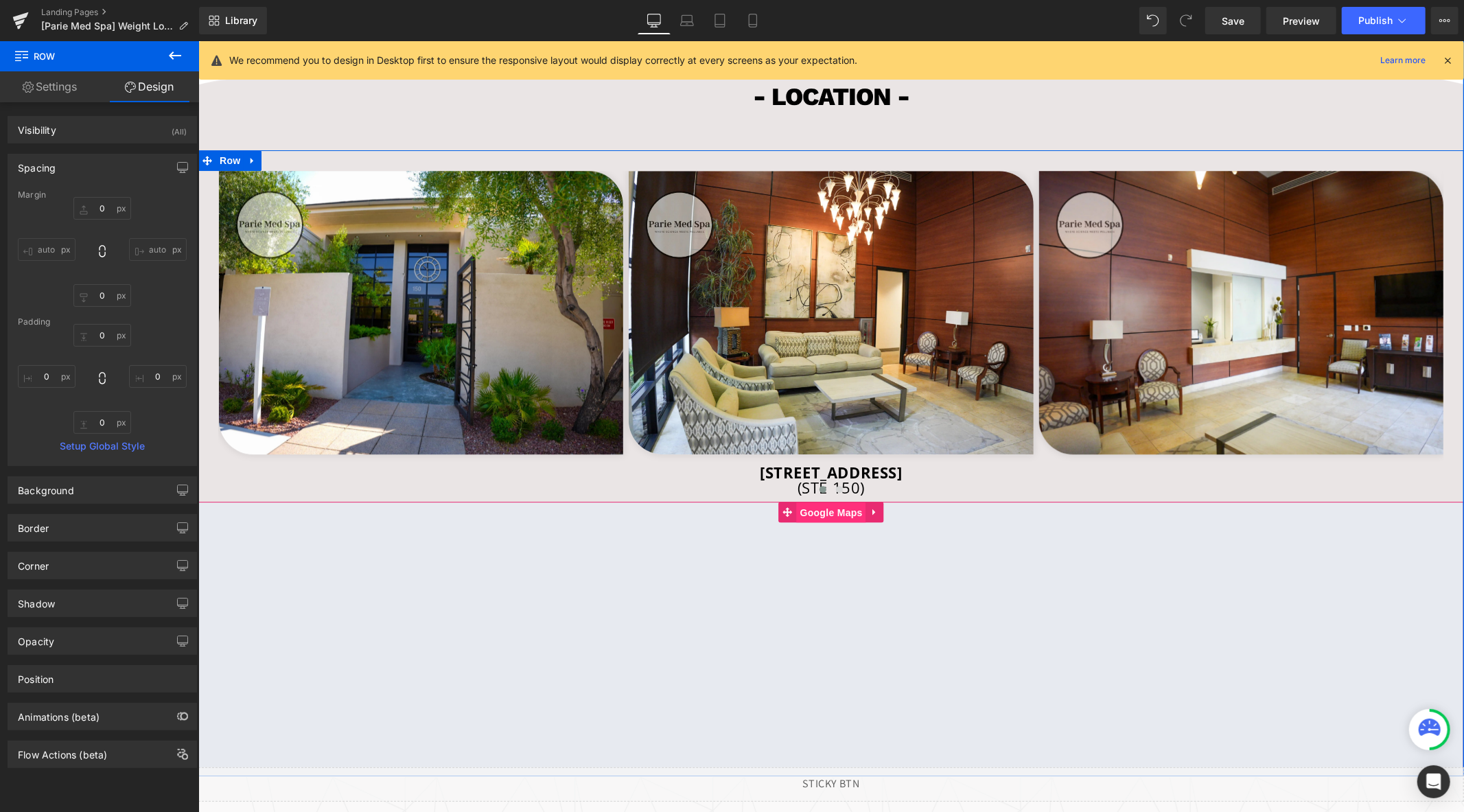
click at [822, 523] on span "Google Maps" at bounding box center [830, 512] width 69 height 21
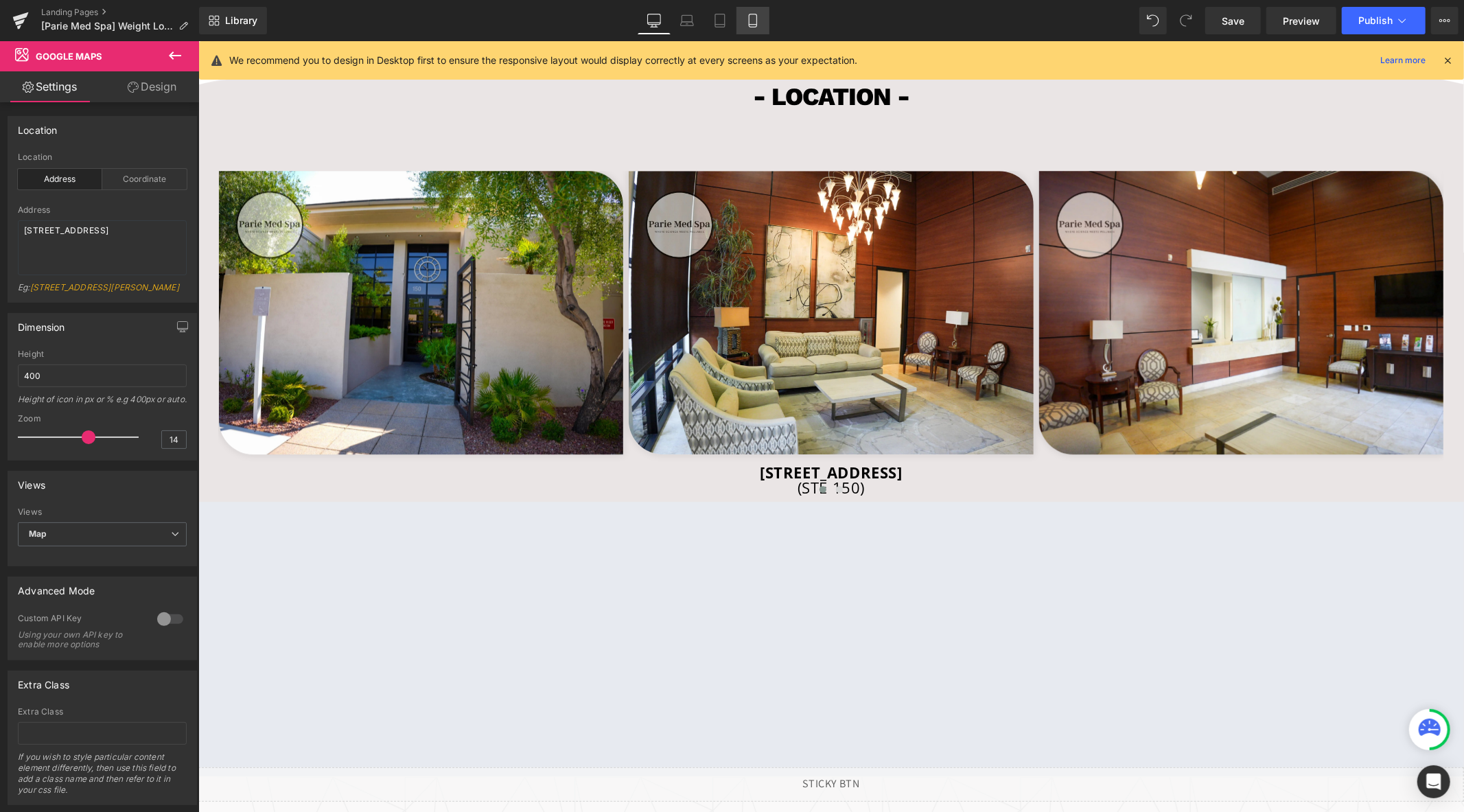
click at [742, 28] on link "Mobile" at bounding box center [752, 21] width 33 height 28
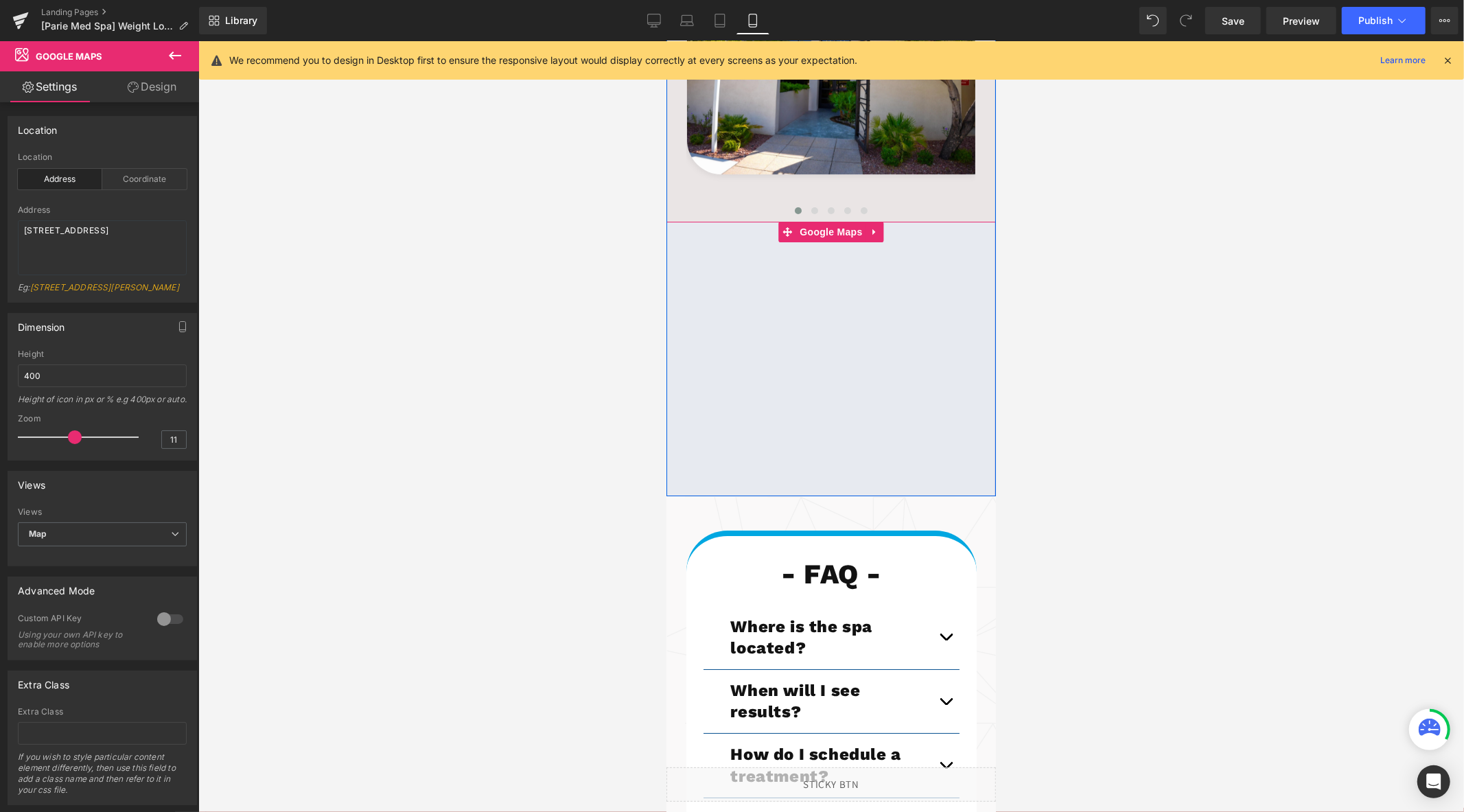
scroll to position [4131, 0]
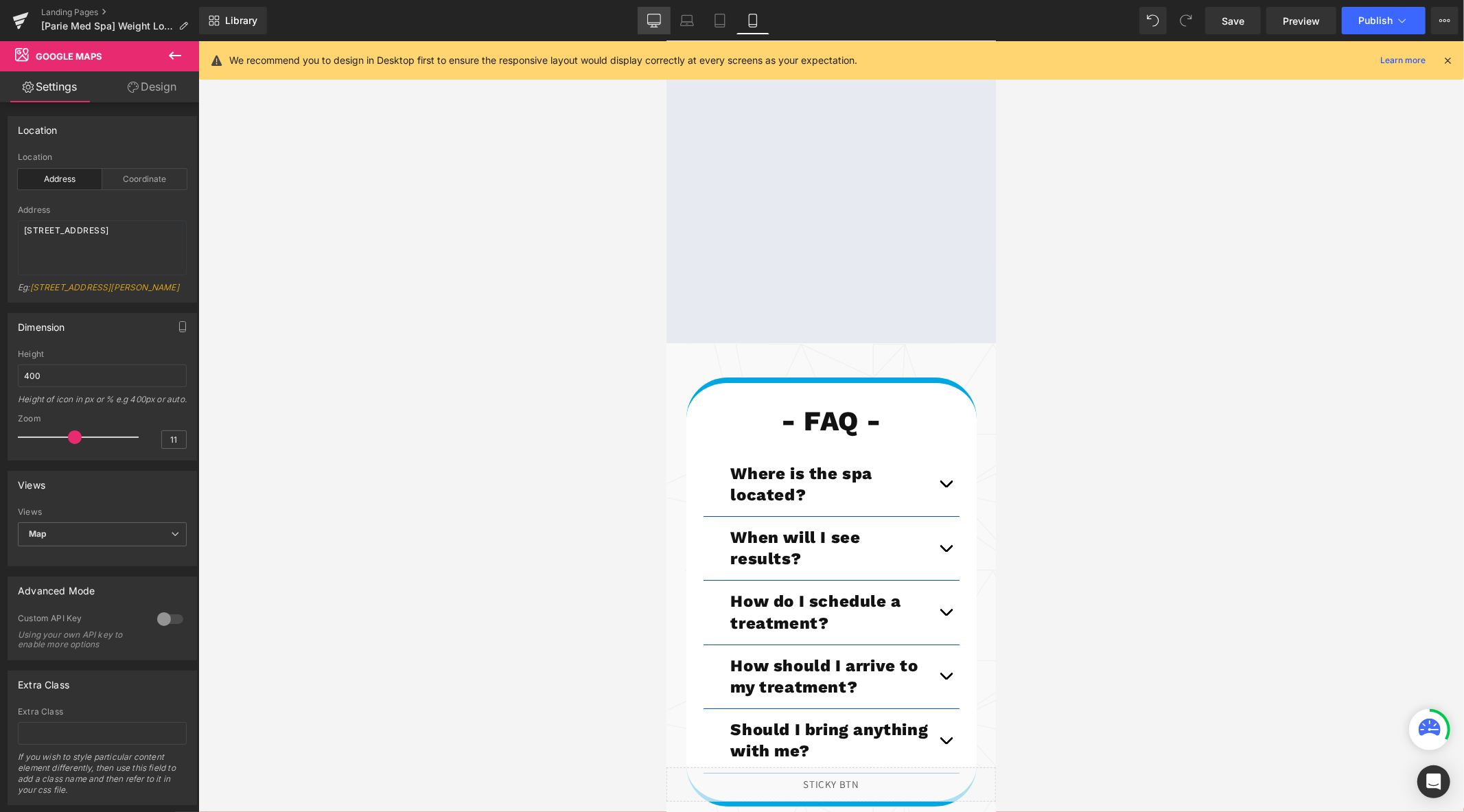
click at [652, 24] on icon at bounding box center [654, 19] width 13 height 10
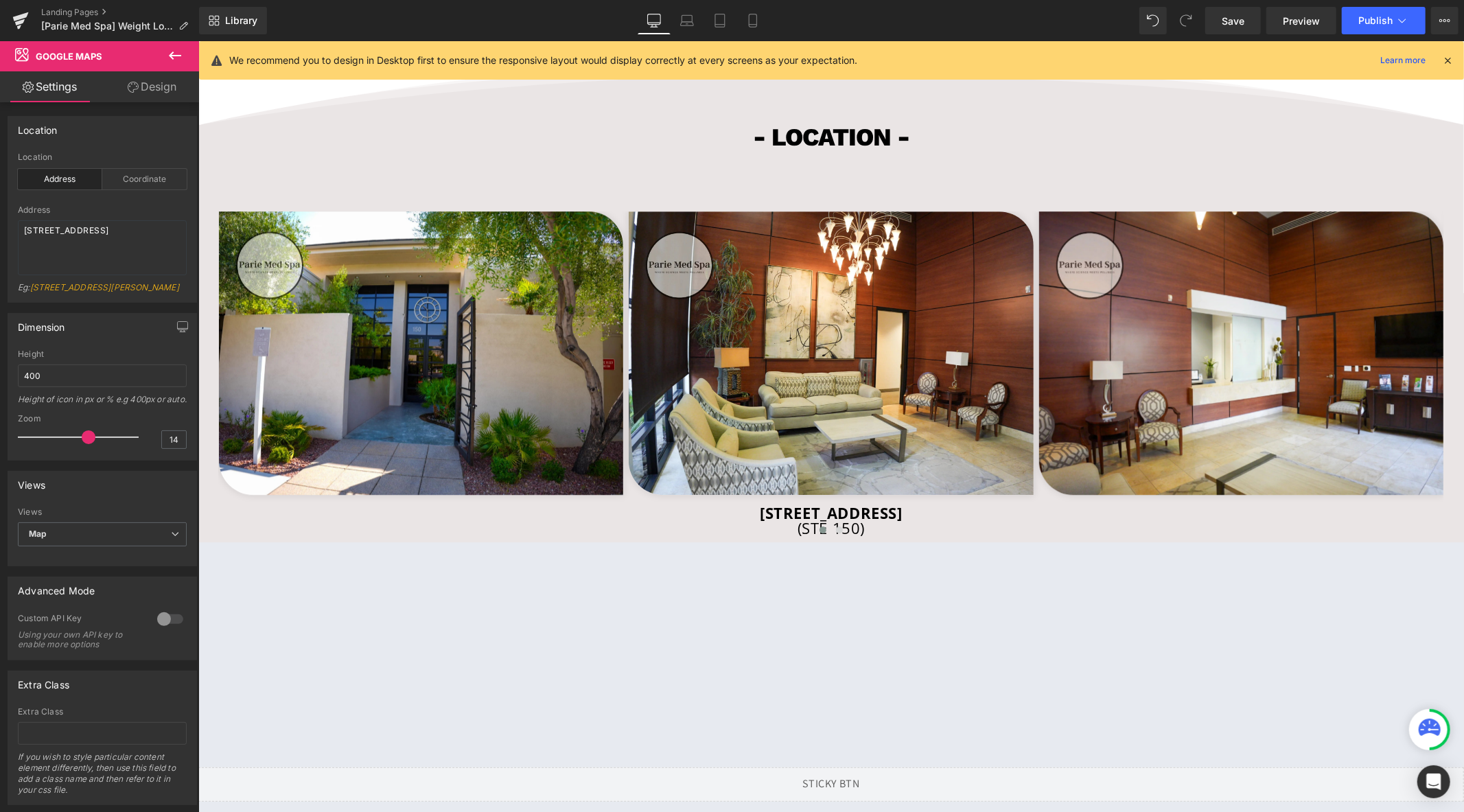
scroll to position [3119, 0]
